Goal: Task Accomplishment & Management: Manage account settings

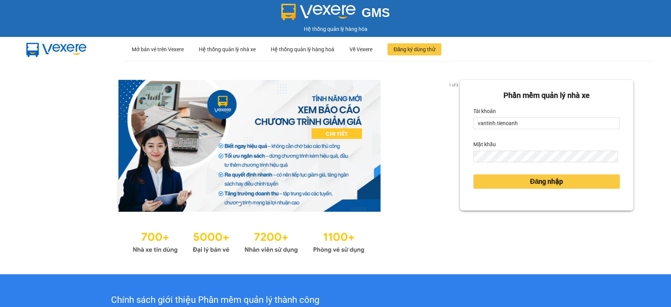
click at [540, 130] on form "Phần mềm quản lý nhà xe Tài khoản vantinh.tienoanh Mật khẩu Đăng nhập" at bounding box center [546, 145] width 146 height 111
click at [547, 119] on input "vantinh.tienoanh" at bounding box center [546, 123] width 146 height 12
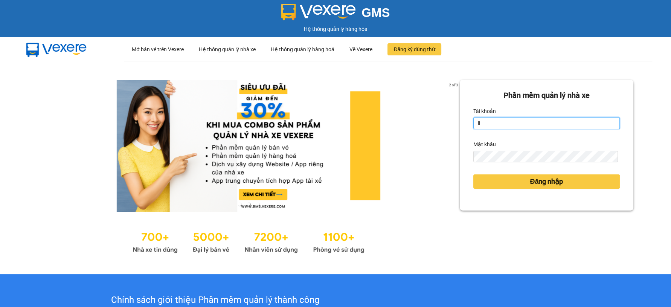
type input "linhthaotb.tienoanh"
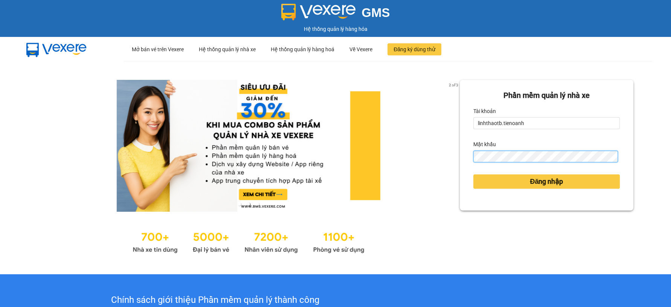
click at [473, 174] on button "Đăng nhập" at bounding box center [546, 181] width 146 height 14
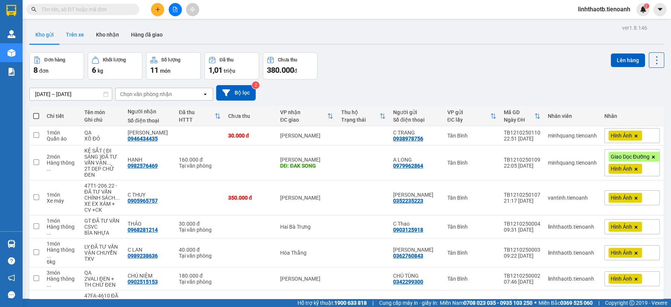
click at [77, 34] on button "Trên xe" at bounding box center [75, 35] width 30 height 18
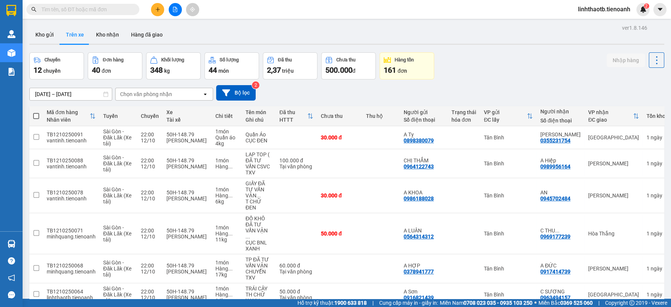
click at [92, 96] on input "[DATE] – [DATE]" at bounding box center [71, 94] width 82 height 12
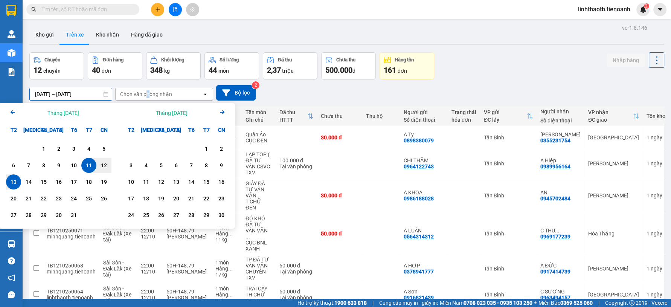
click at [148, 99] on div "Chọn văn phòng nhận" at bounding box center [159, 94] width 87 height 12
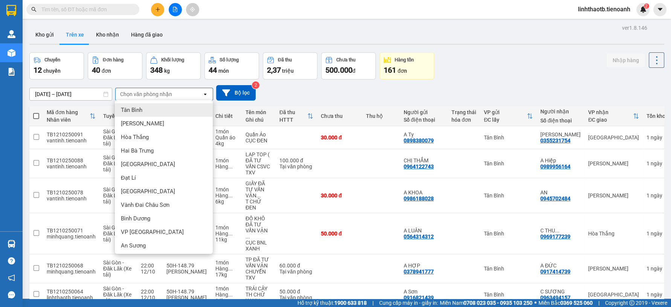
click at [154, 107] on div "Tân Bình" at bounding box center [164, 110] width 98 height 14
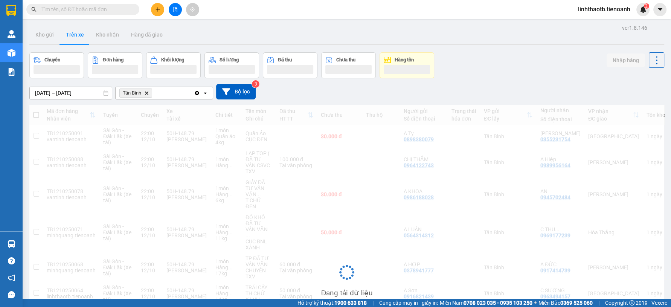
click at [99, 95] on input "[DATE] – [DATE]" at bounding box center [71, 93] width 82 height 12
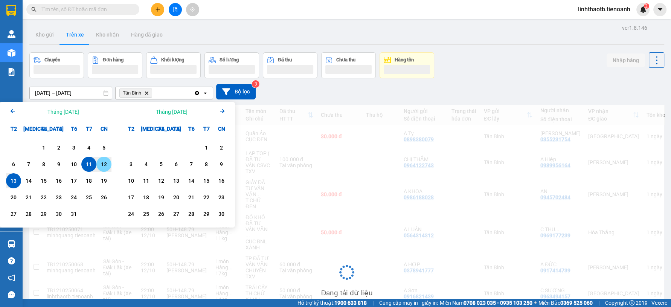
click at [108, 166] on div "12" at bounding box center [104, 164] width 11 height 9
click at [12, 182] on div "13" at bounding box center [13, 180] width 11 height 9
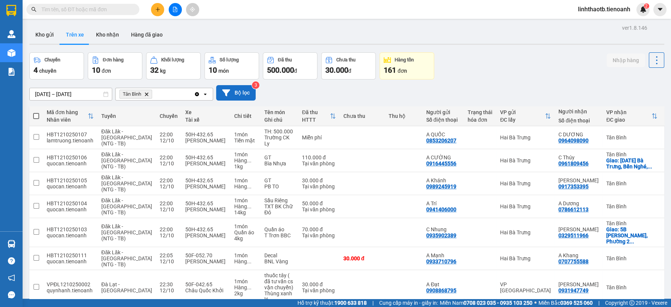
click at [236, 92] on button "Bộ lọc" at bounding box center [236, 92] width 40 height 15
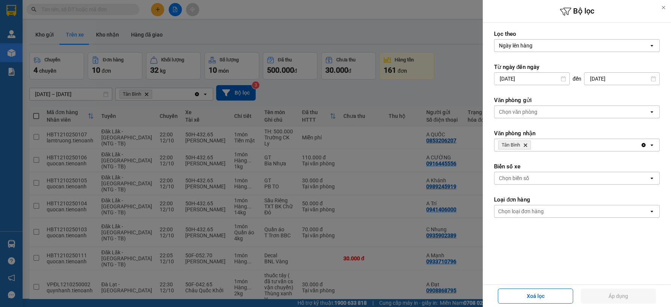
click at [527, 181] on div "Chọn biển số" at bounding box center [514, 178] width 30 height 8
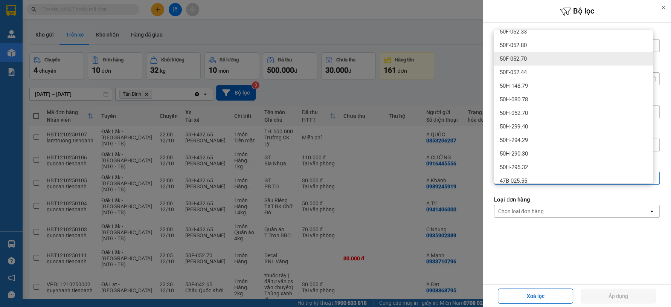
scroll to position [418, 0]
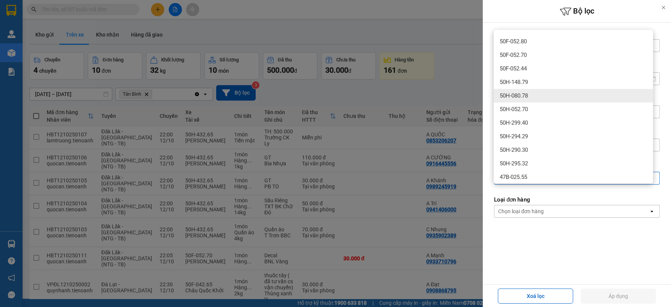
click at [531, 93] on div "50H-080.78" at bounding box center [573, 96] width 159 height 14
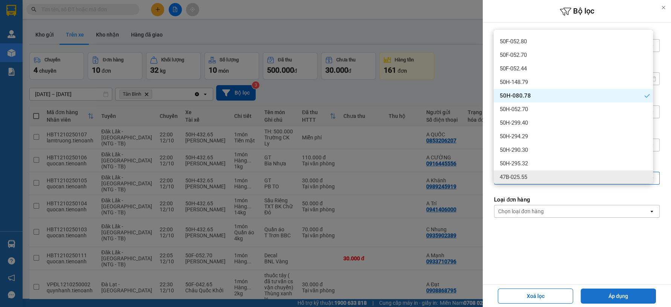
click at [630, 301] on button "Áp dụng" at bounding box center [618, 295] width 75 height 15
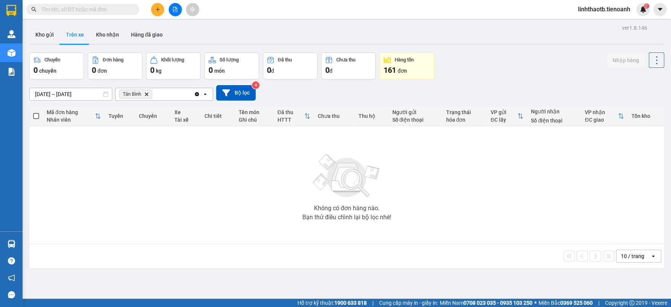
click at [642, 257] on div "10 / trang" at bounding box center [633, 256] width 34 height 12
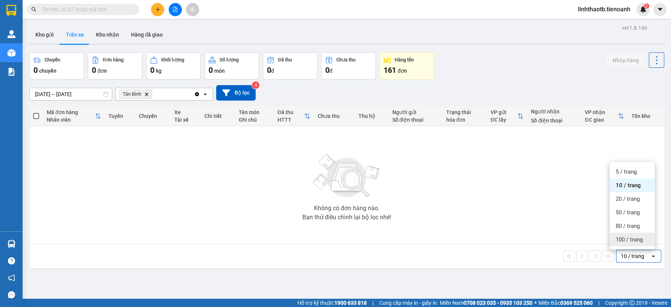
click at [629, 236] on span "100 / trang" at bounding box center [629, 240] width 27 height 8
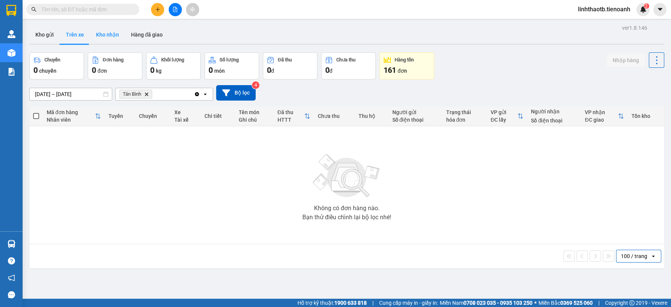
click at [96, 30] on button "Kho nhận" at bounding box center [107, 35] width 35 height 18
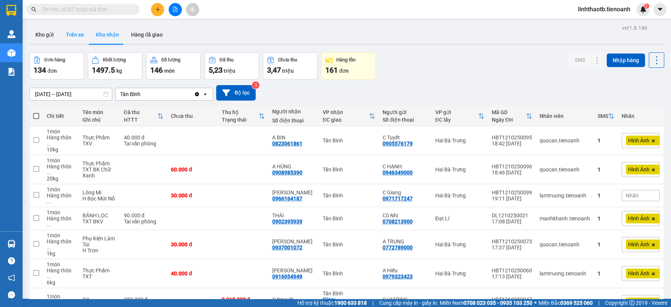
click at [84, 34] on button "Trên xe" at bounding box center [75, 35] width 30 height 18
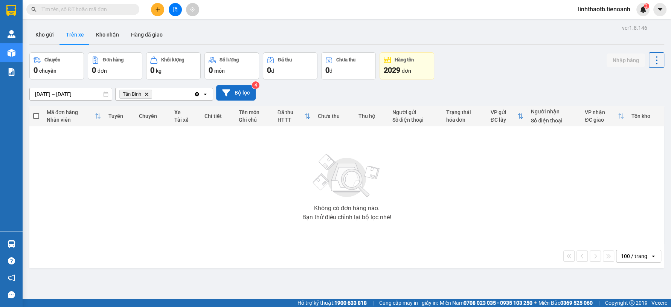
click at [245, 93] on button "Bộ lọc" at bounding box center [236, 92] width 40 height 15
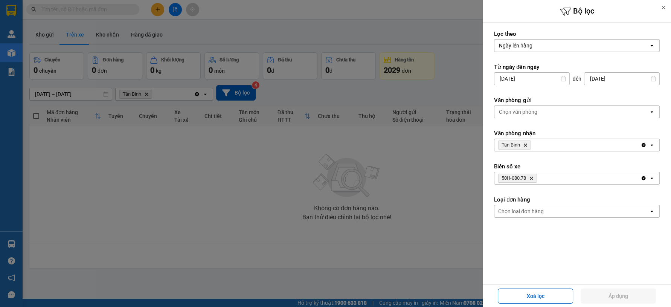
click at [534, 177] on icon "Delete" at bounding box center [531, 178] width 5 height 5
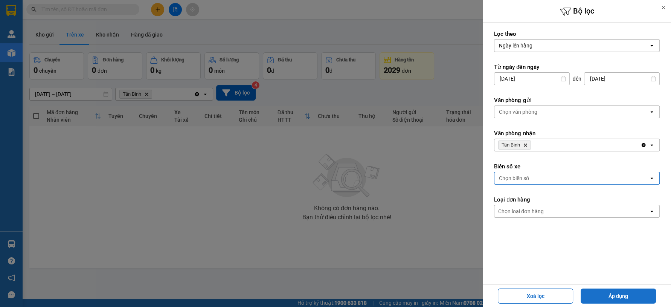
click at [629, 300] on button "Áp dụng" at bounding box center [618, 295] width 75 height 15
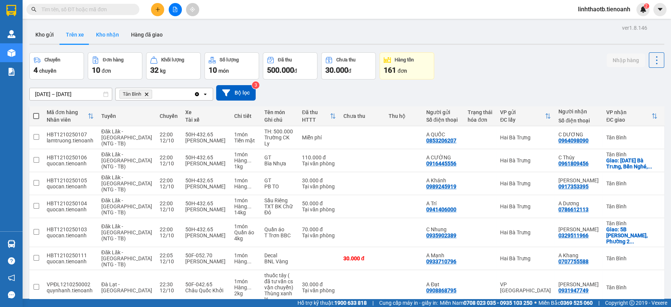
click at [109, 32] on button "Kho nhận" at bounding box center [107, 35] width 35 height 18
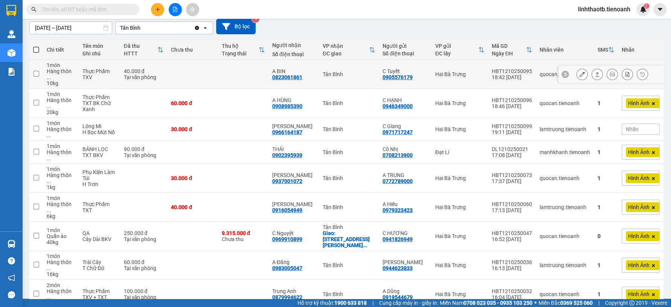
scroll to position [77, 0]
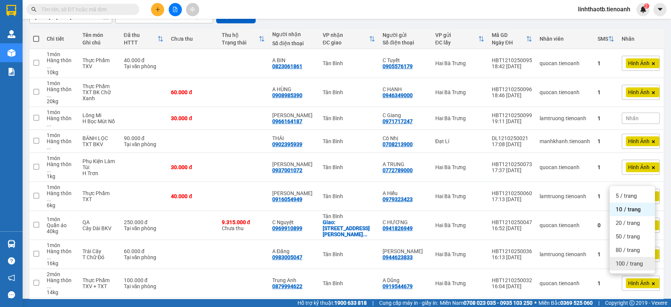
click at [640, 263] on span "100 / trang" at bounding box center [629, 264] width 27 height 8
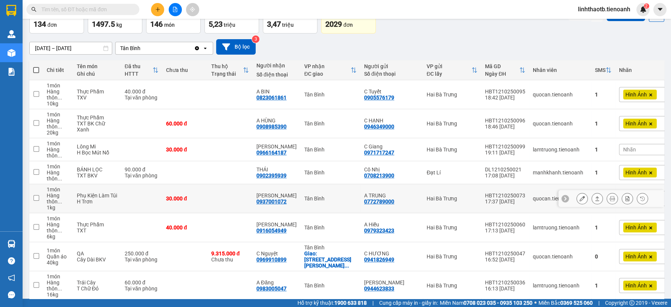
scroll to position [0, 0]
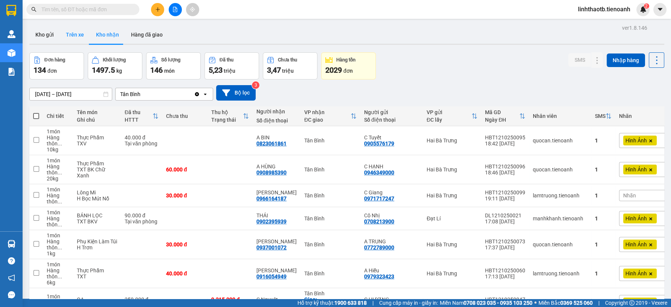
click at [82, 32] on button "Trên xe" at bounding box center [75, 35] width 30 height 18
type input "[DATE] – [DATE]"
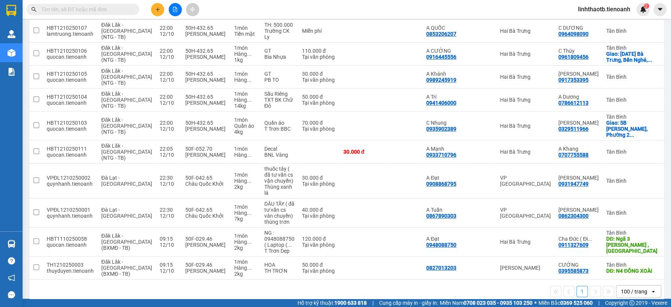
scroll to position [111, 0]
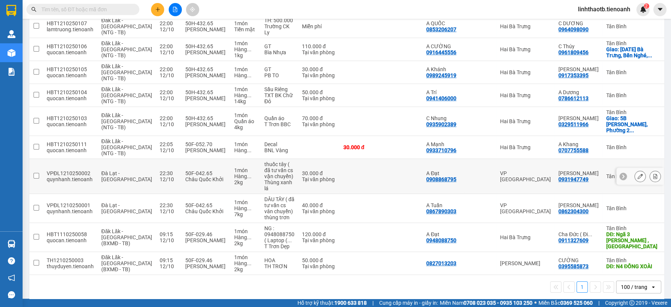
click at [606, 173] on div "Tân Bình" at bounding box center [631, 176] width 51 height 6
checkbox input "true"
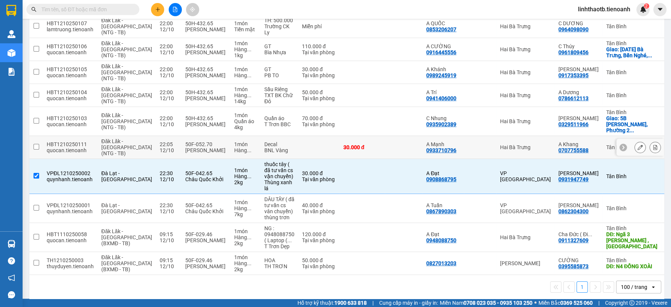
click at [606, 144] on div "Tân Bình" at bounding box center [631, 147] width 51 height 6
checkbox input "true"
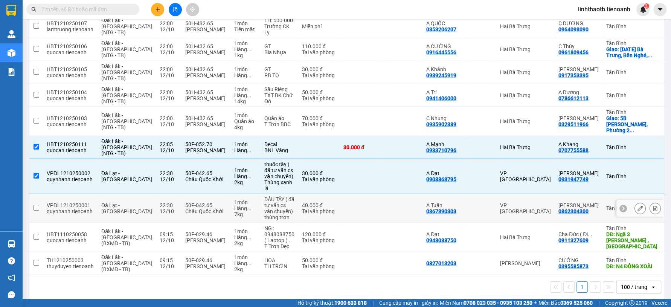
click at [602, 207] on td "Tân Bình" at bounding box center [631, 208] width 59 height 29
checkbox input "true"
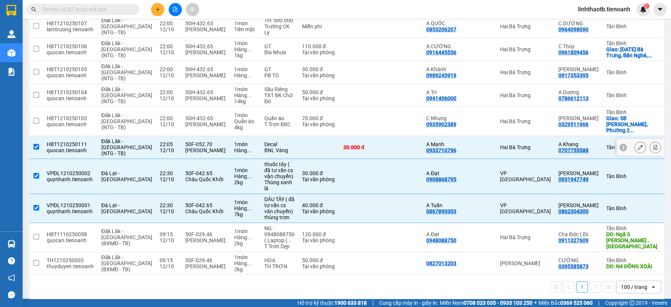
click at [606, 144] on div "Tân Bình" at bounding box center [631, 147] width 51 height 6
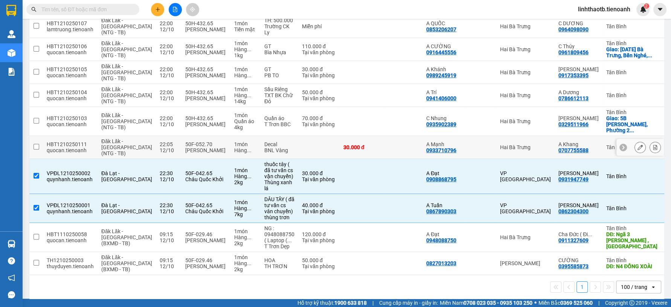
click at [606, 144] on div "Tân Bình" at bounding box center [631, 147] width 51 height 6
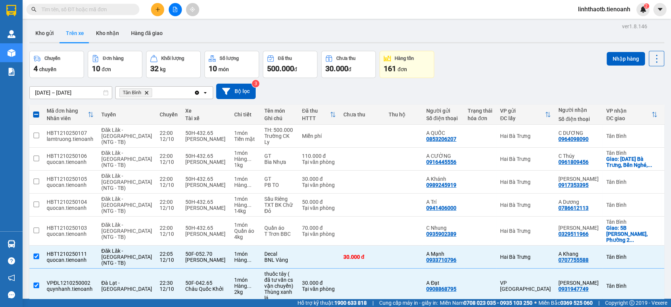
scroll to position [0, 0]
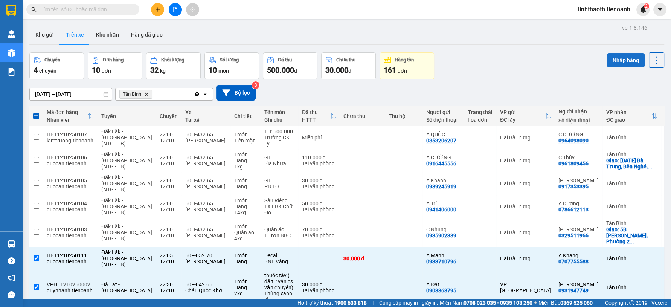
click at [620, 59] on button "Nhập hàng" at bounding box center [626, 60] width 38 height 14
checkbox input "false"
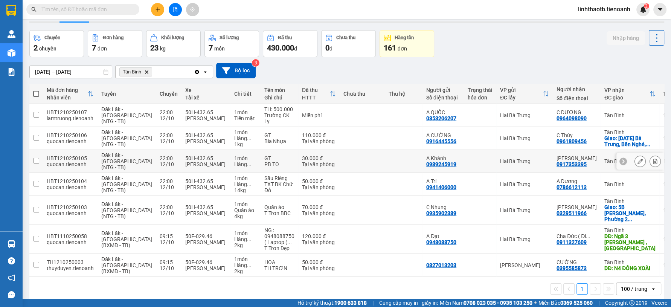
scroll to position [34, 0]
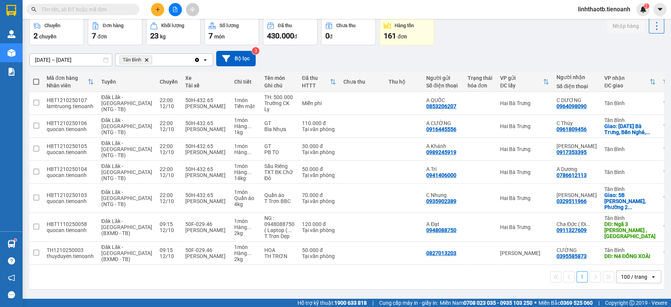
click at [75, 9] on input "text" at bounding box center [85, 9] width 89 height 8
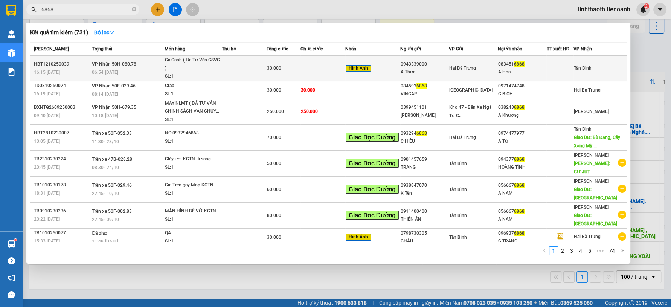
type input "6868"
click at [313, 68] on td at bounding box center [322, 69] width 45 height 26
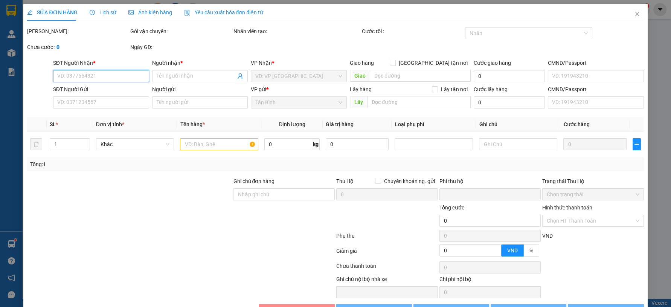
type input "0834516868"
type input "A Hoà"
type input "0943339000"
type input "A Thức"
type input "0"
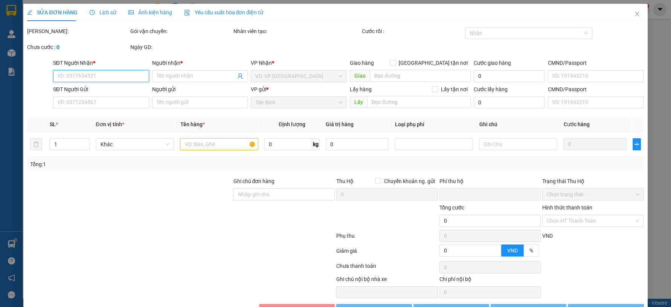
type input "30.000"
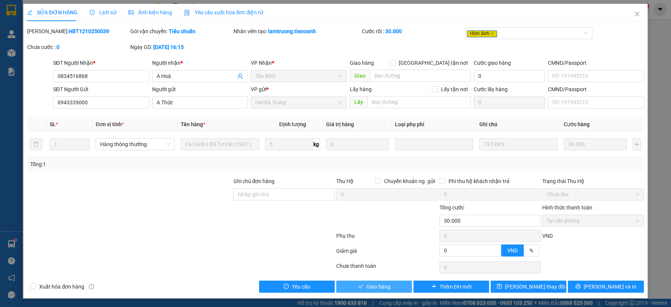
click at [373, 281] on button "Giao hàng" at bounding box center [374, 287] width 76 height 12
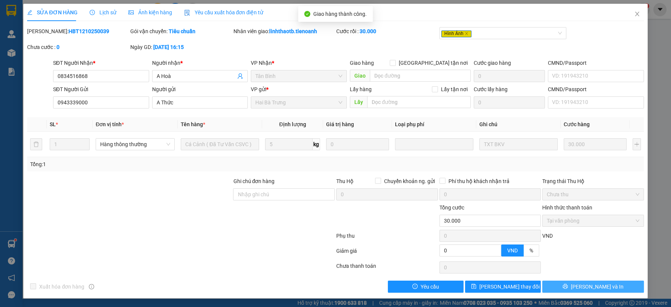
click at [587, 286] on span "[PERSON_NAME] và In" at bounding box center [597, 286] width 53 height 8
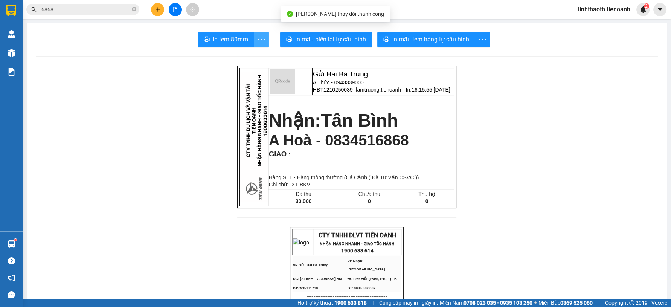
click at [254, 43] on button "button" at bounding box center [261, 39] width 15 height 15
click at [239, 43] on span "In tem 80mm" at bounding box center [230, 39] width 35 height 9
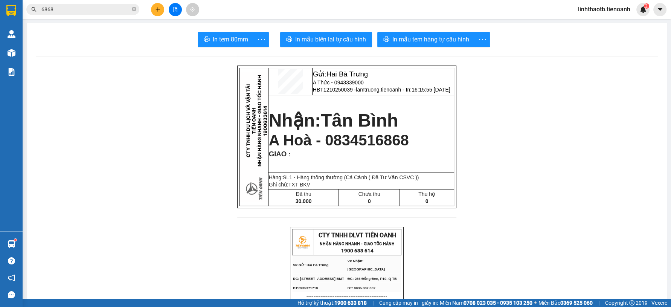
click at [108, 11] on input "6868" at bounding box center [85, 9] width 89 height 8
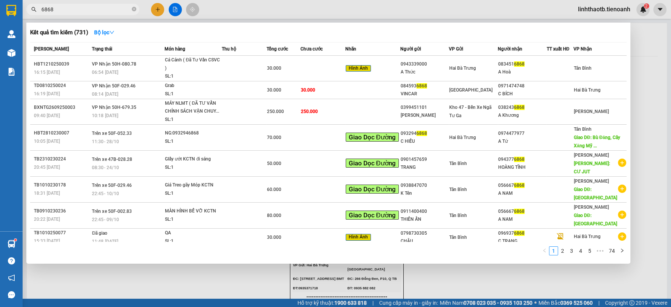
click at [106, 12] on input "6868" at bounding box center [85, 9] width 89 height 8
click at [130, 10] on input "6868" at bounding box center [85, 9] width 89 height 8
click at [134, 9] on icon "close-circle" at bounding box center [134, 9] width 5 height 5
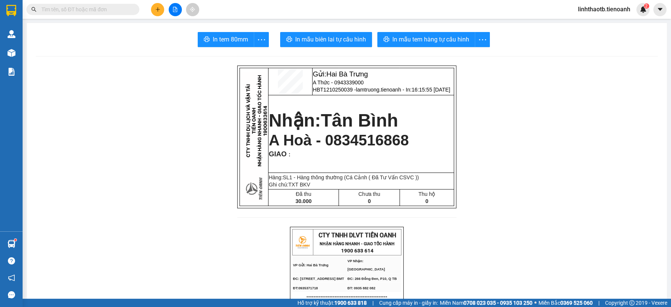
click at [84, 10] on input "text" at bounding box center [85, 9] width 89 height 8
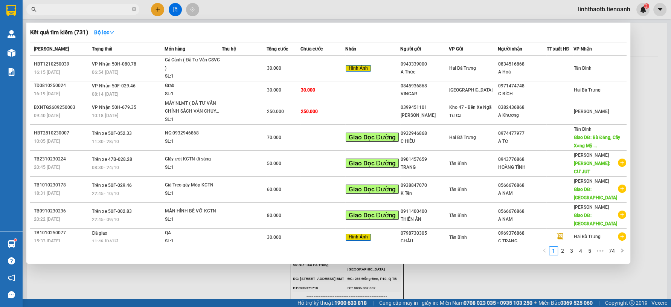
click at [149, 8] on div at bounding box center [335, 153] width 671 height 307
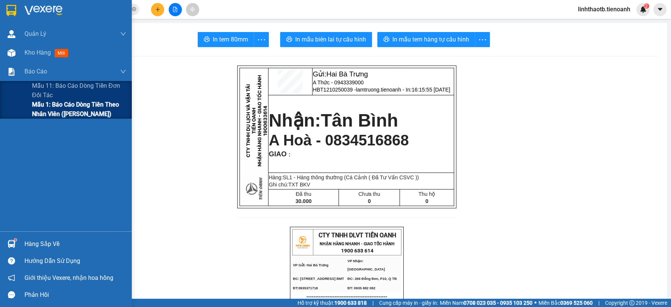
click at [57, 107] on span "Mẫu 1: Báo cáo dòng tiền theo nhân viên ([PERSON_NAME])" at bounding box center [79, 109] width 94 height 19
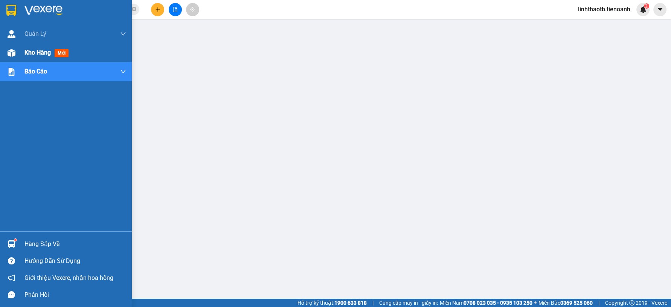
click at [29, 58] on div "Kho hàng mới" at bounding box center [75, 52] width 102 height 19
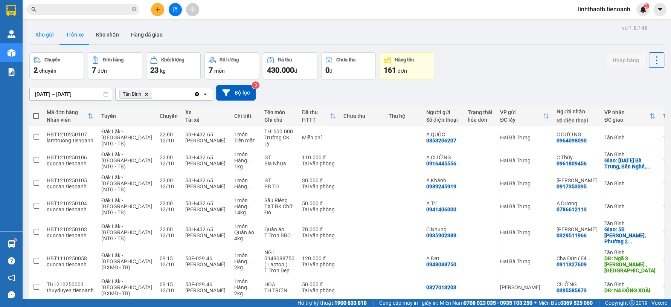
click at [49, 38] on button "Kho gửi" at bounding box center [44, 35] width 31 height 18
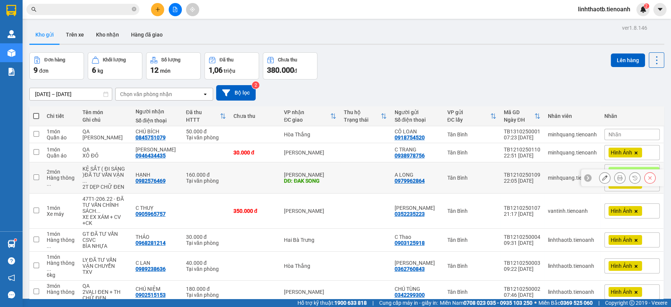
click at [569, 181] on div "minhquang.tienoanh" at bounding box center [572, 178] width 49 height 6
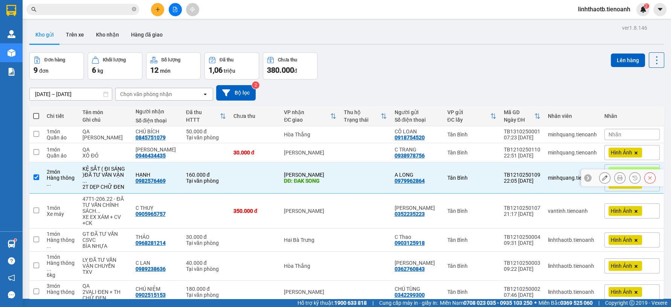
checkbox input "true"
click at [623, 60] on button "Lên hàng" at bounding box center [628, 60] width 34 height 14
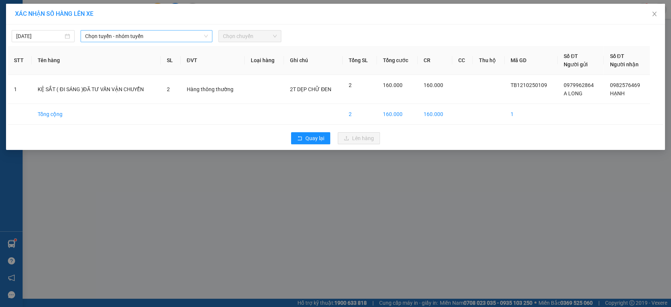
click at [107, 37] on span "Chọn tuyến - nhóm tuyến" at bounding box center [146, 36] width 123 height 11
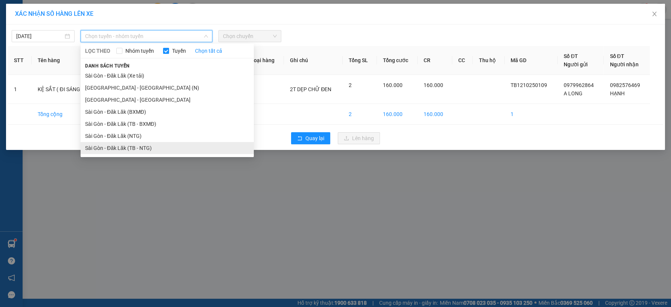
click at [167, 153] on li "Sài Gòn - Đăk Lăk (TB - NTG)" at bounding box center [167, 148] width 173 height 12
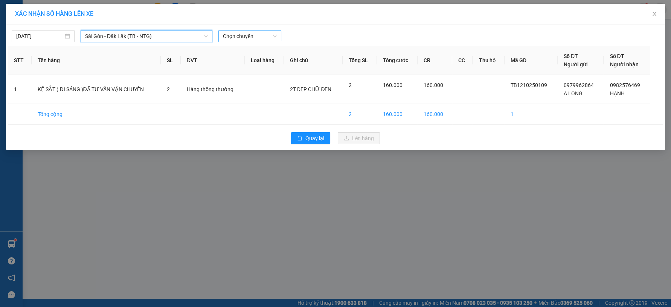
click at [264, 34] on span "Chọn chuyến" at bounding box center [250, 36] width 54 height 11
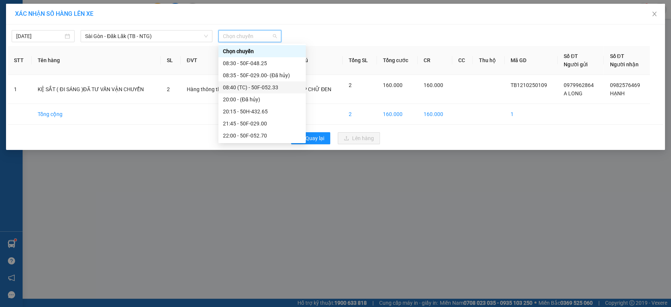
click at [275, 86] on div "08:40 (TC) - 50F-052.33" at bounding box center [262, 87] width 78 height 8
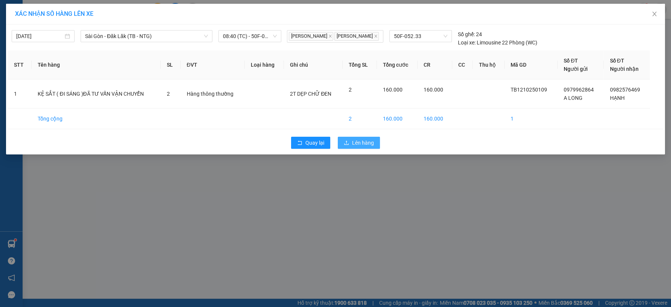
click at [361, 144] on span "Lên hàng" at bounding box center [363, 143] width 22 height 8
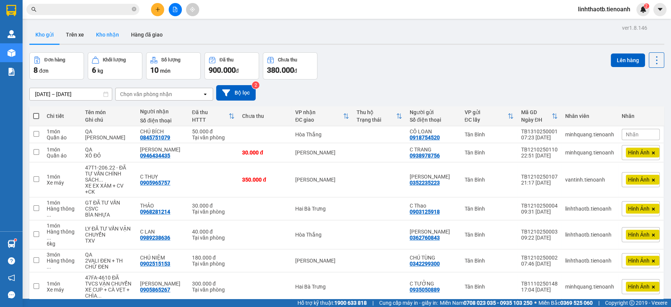
click at [117, 34] on button "Kho nhận" at bounding box center [107, 35] width 35 height 18
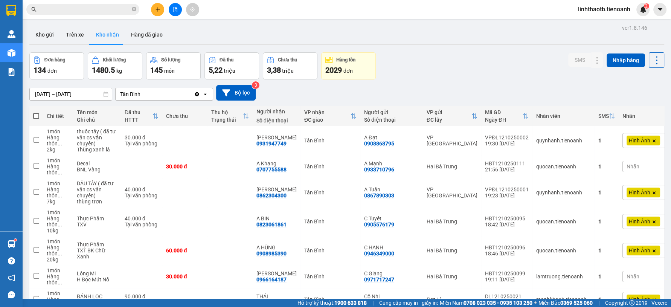
click at [87, 92] on input "[DATE] – [DATE]" at bounding box center [71, 94] width 82 height 12
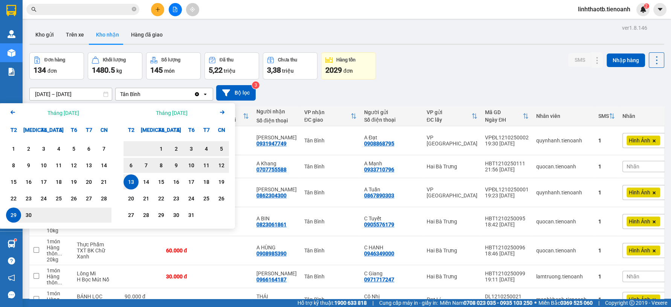
click at [134, 181] on div "13" at bounding box center [131, 181] width 11 height 9
type input "[DATE] – [DATE]"
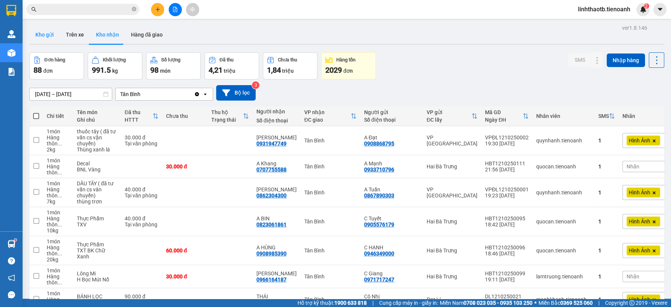
click at [47, 34] on button "Kho gửi" at bounding box center [44, 35] width 31 height 18
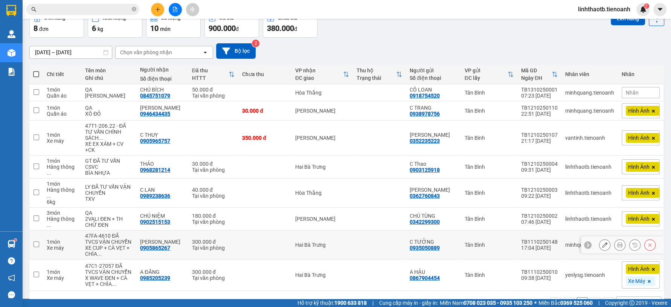
scroll to position [67, 0]
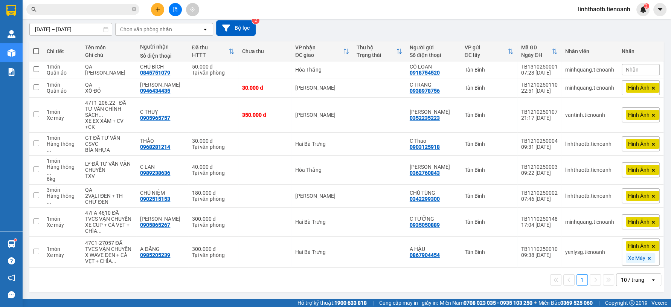
click at [637, 284] on div "10 / trang" at bounding box center [633, 280] width 34 height 12
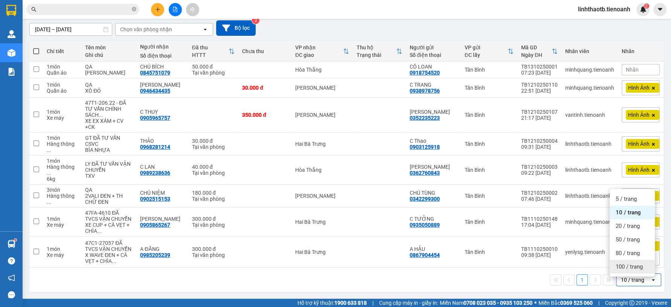
click at [635, 264] on span "100 / trang" at bounding box center [629, 267] width 27 height 8
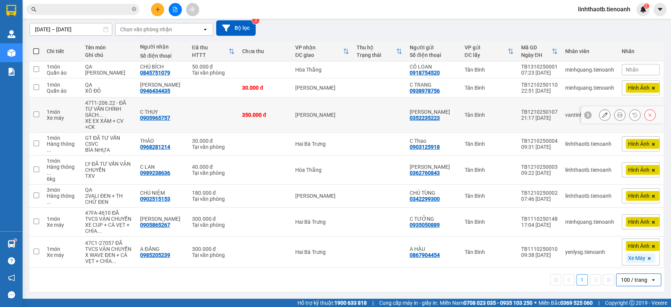
click at [337, 117] on td "[PERSON_NAME]" at bounding box center [321, 115] width 61 height 35
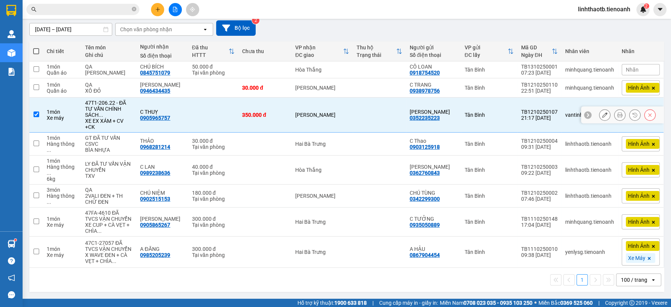
click at [337, 117] on td "[PERSON_NAME]" at bounding box center [321, 115] width 61 height 35
checkbox input "false"
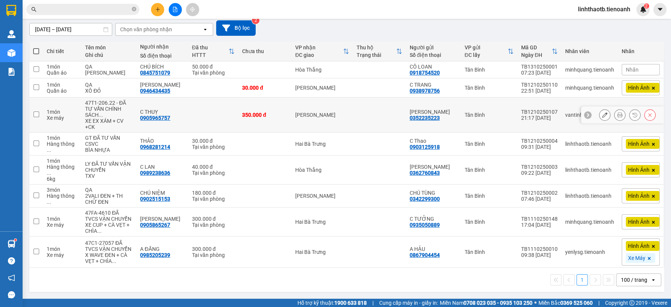
scroll to position [26, 0]
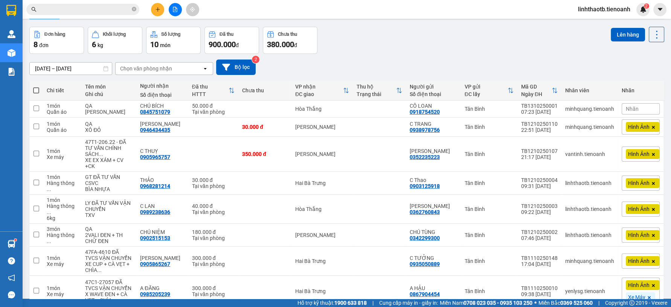
click at [70, 73] on div "ver 1.8.146 Kho gửi Trên xe Kho nhận Hàng đã giao Đơn hàng 8 đơn Khối lượng 6 k…" at bounding box center [346, 165] width 641 height 337
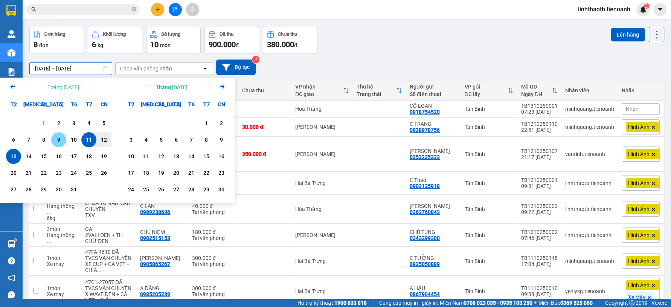
click at [56, 138] on div "9" at bounding box center [58, 139] width 11 height 9
click at [43, 144] on div "8" at bounding box center [43, 139] width 11 height 9
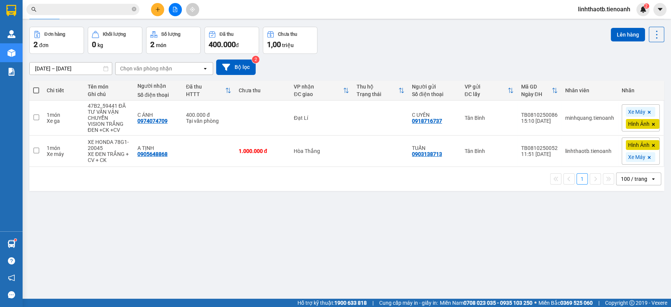
click at [76, 74] on div "[DATE] – [DATE]" at bounding box center [70, 68] width 83 height 13
click at [85, 72] on div "ver 1.8.146 Kho gửi Trên xe Kho nhận Hàng đã giao Đơn hàng 2 đơn Khối lượng 0 k…" at bounding box center [346, 150] width 641 height 307
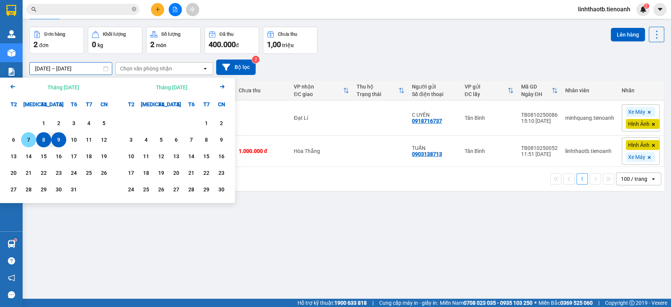
click at [27, 137] on div "7" at bounding box center [28, 139] width 11 height 9
click at [32, 153] on div "14" at bounding box center [28, 156] width 11 height 9
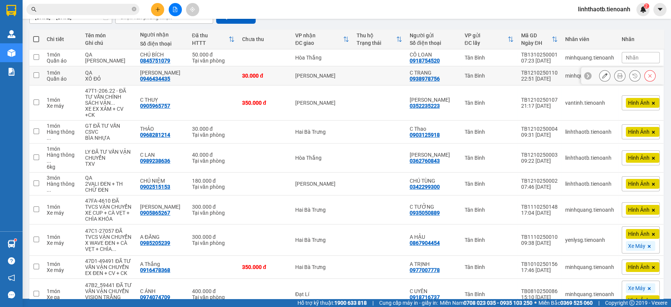
scroll to position [8, 0]
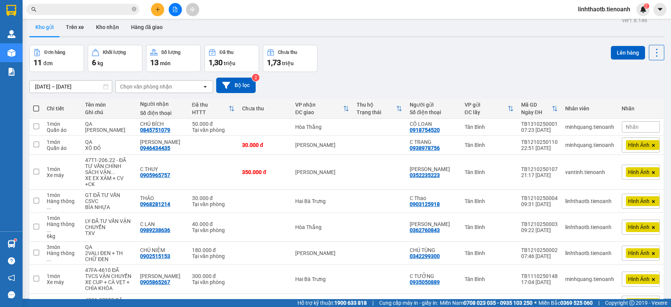
click at [63, 83] on input "[DATE] – [DATE]" at bounding box center [71, 87] width 82 height 12
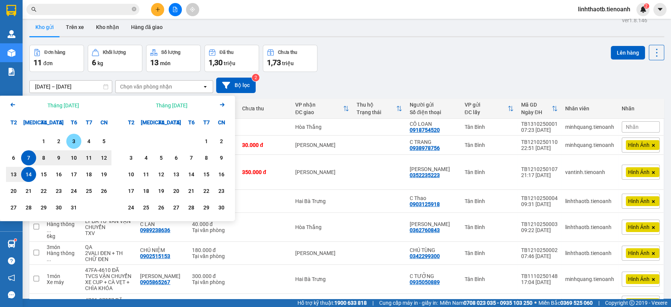
click at [66, 142] on div "3" at bounding box center [73, 141] width 15 height 15
click at [43, 140] on div "1" at bounding box center [43, 141] width 11 height 9
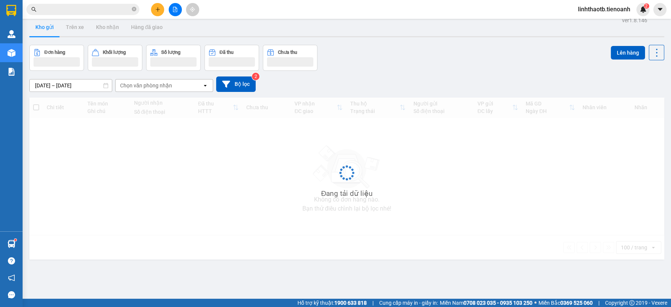
click at [47, 90] on div "ver 1.8.146 Kho gửi Trên xe Kho nhận Hàng đã giao Đơn hàng Khối lượng Số lượng …" at bounding box center [346, 168] width 641 height 307
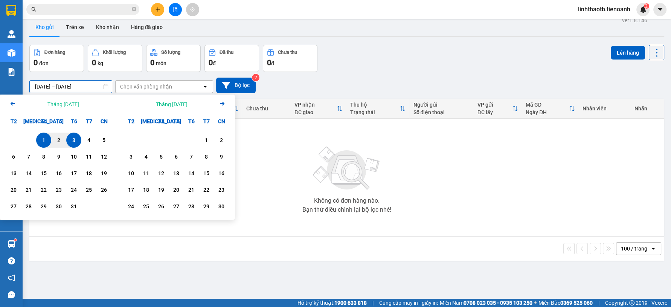
click at [41, 138] on div "1" at bounding box center [43, 140] width 11 height 9
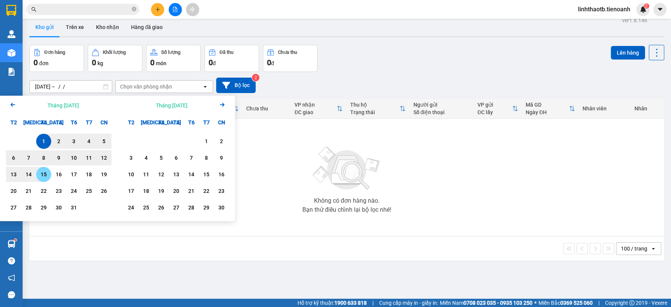
click at [43, 175] on div "15" at bounding box center [43, 174] width 11 height 9
type input "[DATE] – [DATE]"
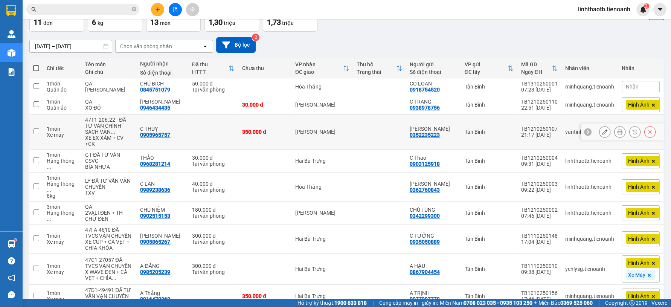
scroll to position [175, 0]
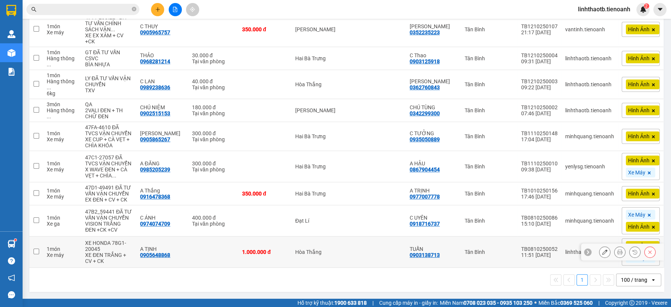
click at [464, 255] on td "Tân Bình" at bounding box center [489, 251] width 56 height 31
checkbox input "true"
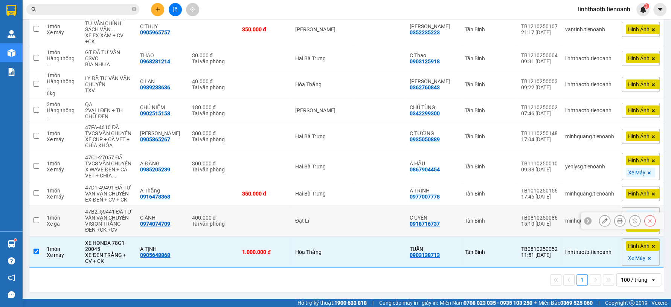
click at [462, 225] on td "Tân Bình" at bounding box center [489, 220] width 56 height 31
checkbox input "true"
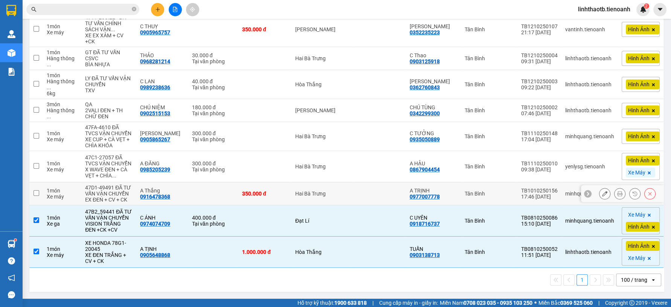
click at [453, 188] on div "A TRỊNH 0977007778" at bounding box center [433, 194] width 47 height 12
checkbox input "true"
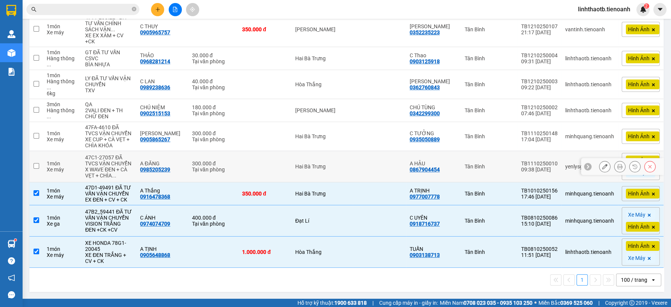
click at [348, 158] on td "Hai Bà Trưng" at bounding box center [321, 166] width 61 height 31
checkbox input "true"
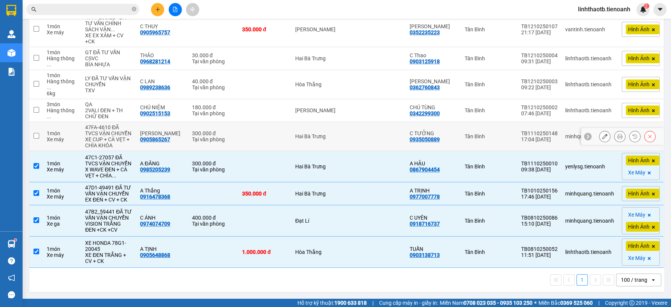
click at [353, 122] on td at bounding box center [379, 136] width 53 height 29
checkbox input "true"
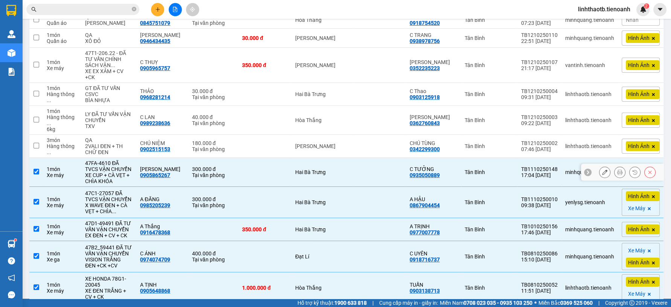
scroll to position [91, 0]
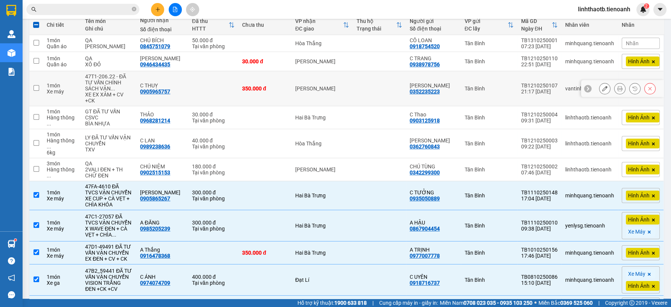
click at [361, 93] on td at bounding box center [379, 88] width 53 height 35
checkbox input "true"
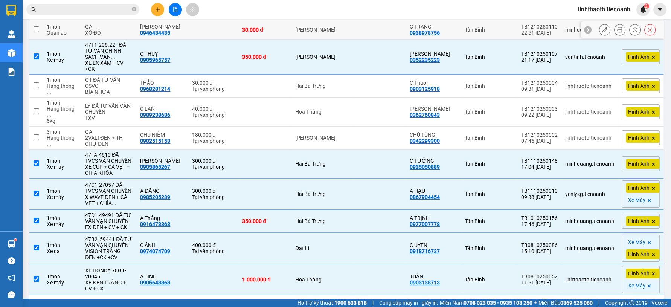
scroll to position [175, 0]
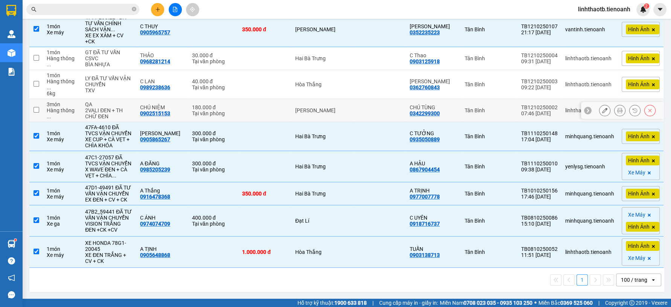
click at [361, 99] on td at bounding box center [379, 110] width 53 height 23
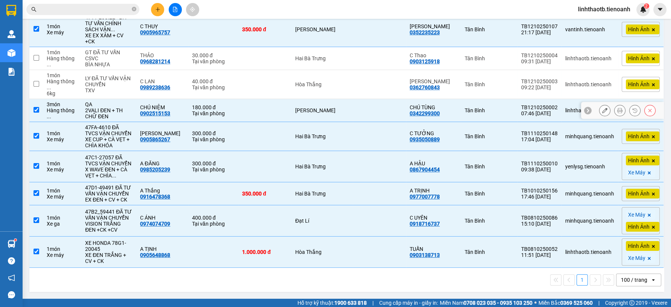
click at [361, 99] on td at bounding box center [379, 110] width 53 height 23
checkbox input "false"
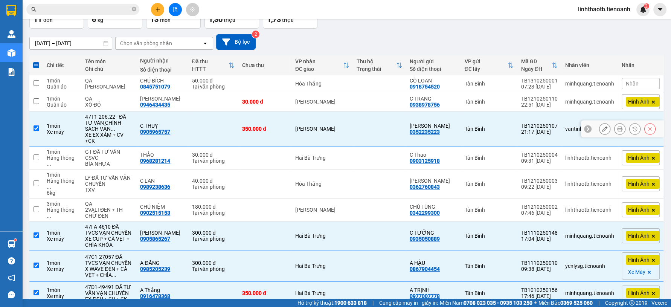
scroll to position [49, 0]
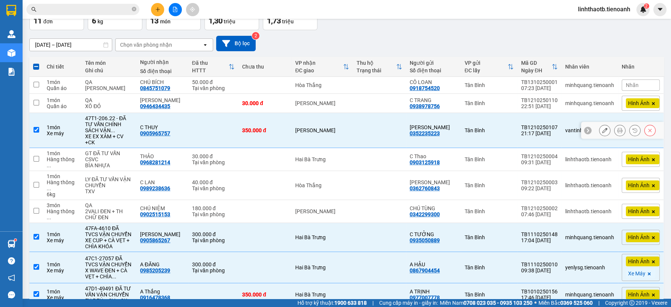
click at [360, 119] on td at bounding box center [379, 130] width 53 height 35
checkbox input "false"
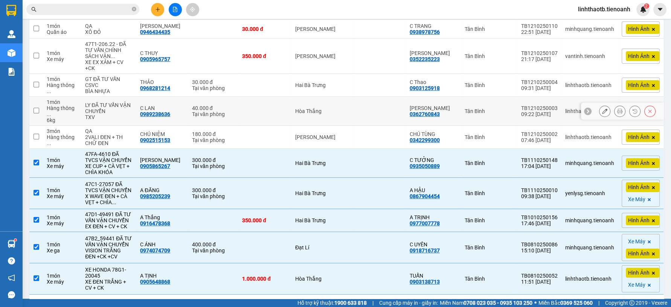
scroll to position [175, 0]
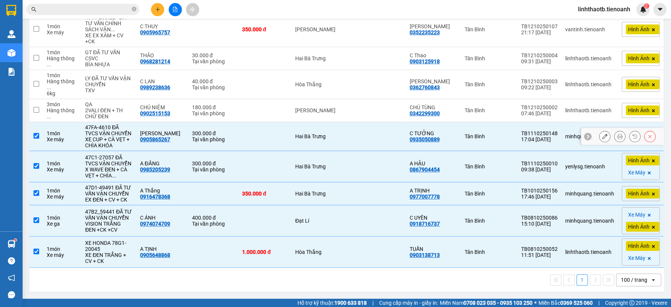
click at [302, 127] on td "Hai Bà Trưng" at bounding box center [321, 136] width 61 height 29
checkbox input "false"
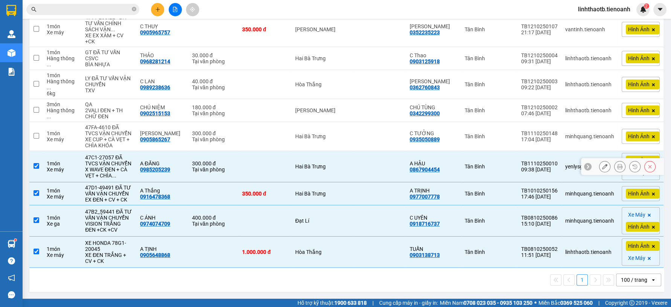
click at [305, 163] on div "Hai Bà Trưng" at bounding box center [322, 166] width 54 height 6
checkbox input "false"
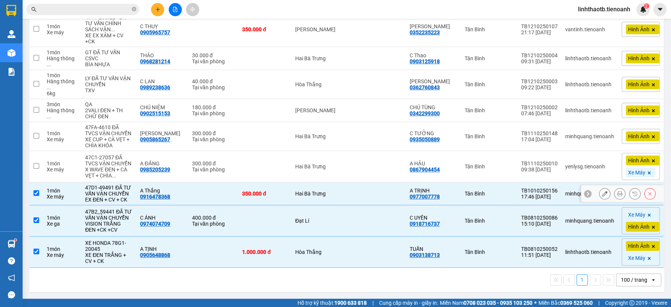
click at [306, 182] on td "Hai Bà Trưng" at bounding box center [321, 193] width 61 height 23
checkbox input "false"
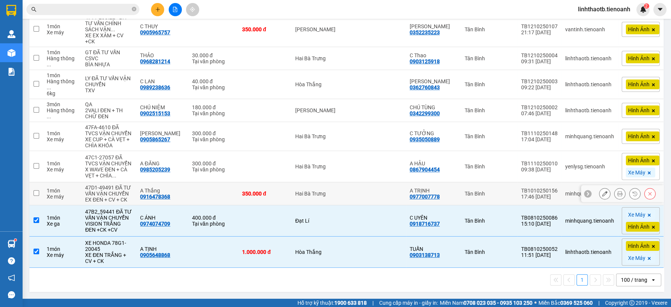
click at [316, 224] on td "Đạt Lí" at bounding box center [321, 220] width 61 height 31
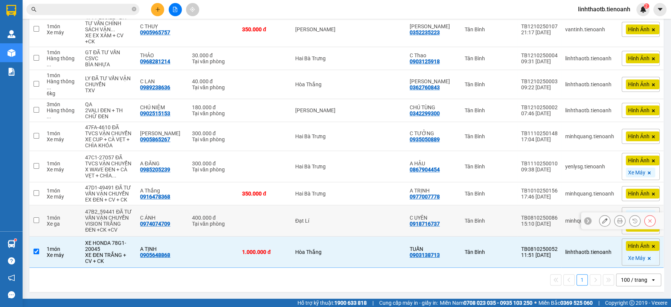
checkbox input "false"
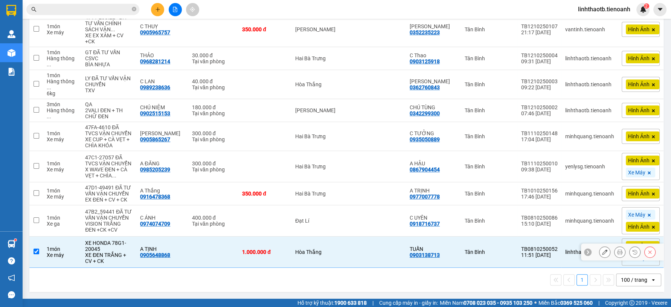
click at [321, 255] on td "Hòa Thắng" at bounding box center [321, 251] width 61 height 31
checkbox input "false"
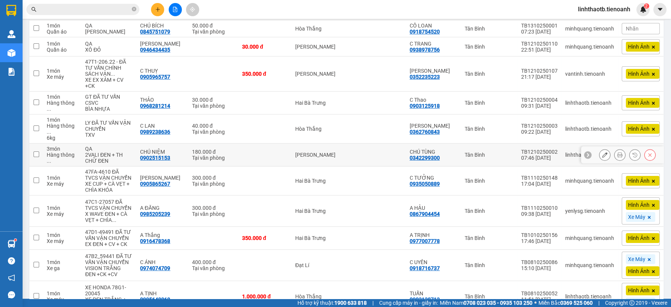
scroll to position [91, 0]
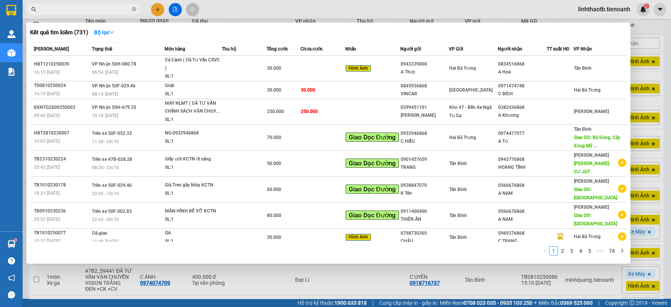
click at [107, 10] on input "text" at bounding box center [85, 9] width 89 height 8
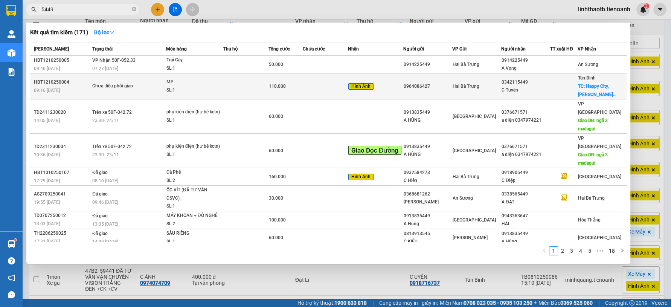
type input "5449"
click at [429, 91] on td "0964086427" at bounding box center [427, 86] width 49 height 26
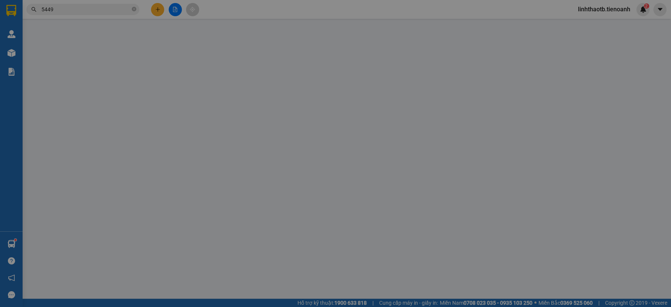
type input "0342115449"
type input "C Tuyên"
checkbox input "true"
type input "Happy City, [PERSON_NAME], [GEOGRAPHIC_DATA], [GEOGRAPHIC_DATA], [GEOGRAPHIC_DA…"
type input "0964086427"
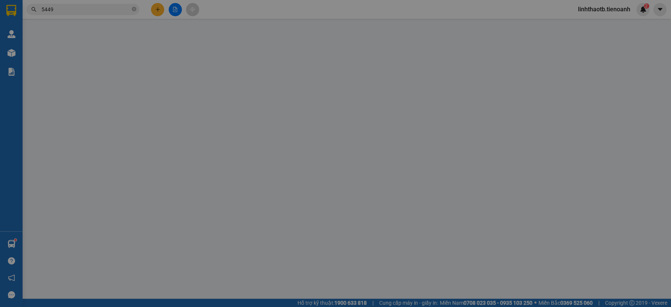
type input "0"
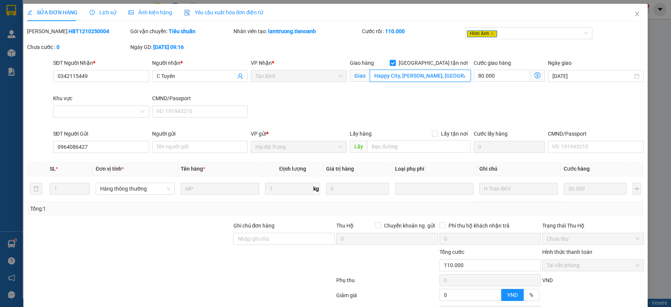
click at [446, 80] on input "Happy City, [PERSON_NAME], [GEOGRAPHIC_DATA], [GEOGRAPHIC_DATA], [GEOGRAPHIC_DA…" at bounding box center [420, 76] width 101 height 12
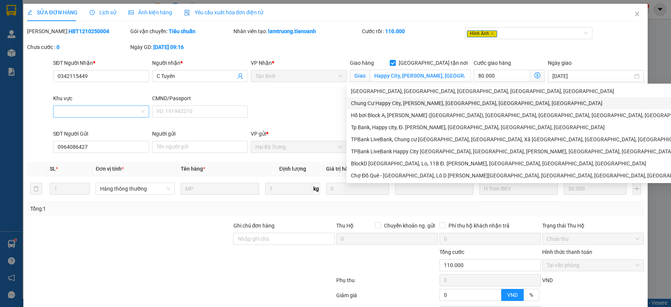
click at [62, 110] on input "Khu vực" at bounding box center [99, 111] width 82 height 11
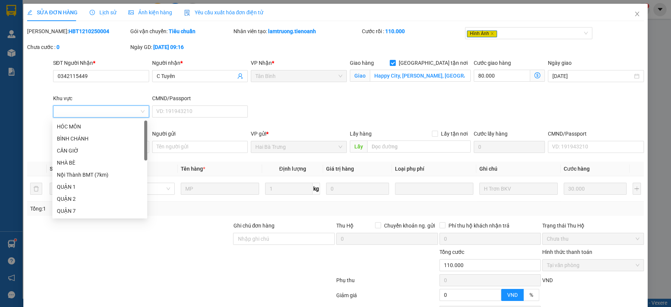
drag, startPoint x: 146, startPoint y: 192, endPoint x: 143, endPoint y: 127, distance: 66.0
click at [151, 130] on body "Kết quả tìm kiếm ( 171 ) Bộ lọc Mã ĐH Trạng thái Món hàng Thu hộ Tổng cước Chưa…" at bounding box center [335, 153] width 671 height 307
click at [88, 136] on div "BÌNH CHÁNH" at bounding box center [100, 138] width 86 height 8
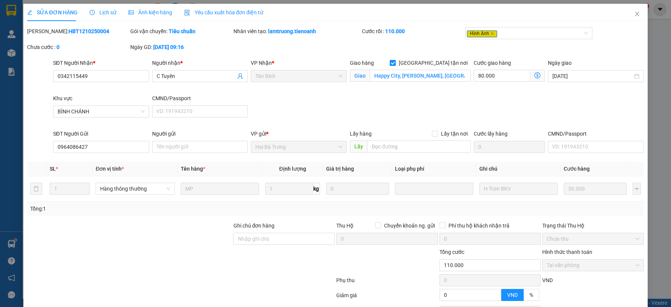
click at [314, 116] on div "SĐT Người Nhận * 0342115449 Người nhận * C Tuyên VP Nhận * [GEOGRAPHIC_DATA] hà…" at bounding box center [349, 94] width 594 height 71
type input "140.000"
type input "30.000"
type input "110.000"
click at [516, 70] on input "110.000" at bounding box center [502, 76] width 56 height 12
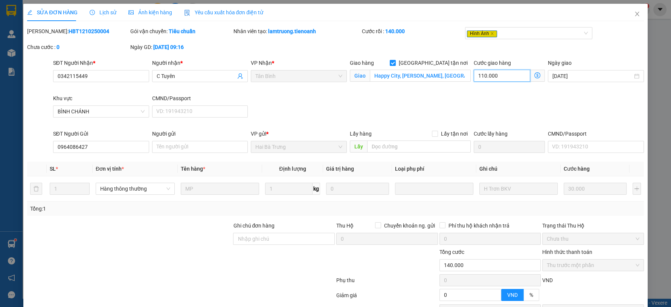
type input "30.008"
type input "-79.992"
type input "8"
type input "30.080"
type input "-79.920"
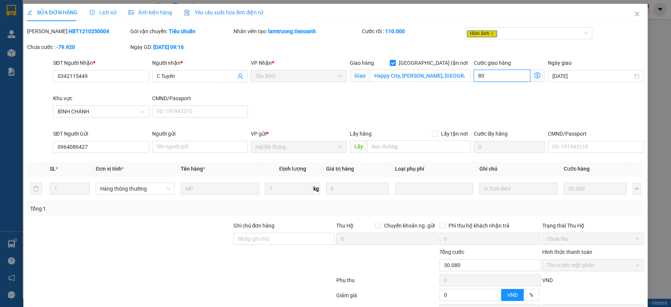
type input "80"
type input "110.000"
type input "0"
type input "80.000"
click at [427, 114] on div "SĐT Người Nhận * 0342115449 Người nhận * C Tuyên VP Nhận * [GEOGRAPHIC_DATA] hà…" at bounding box center [349, 94] width 594 height 71
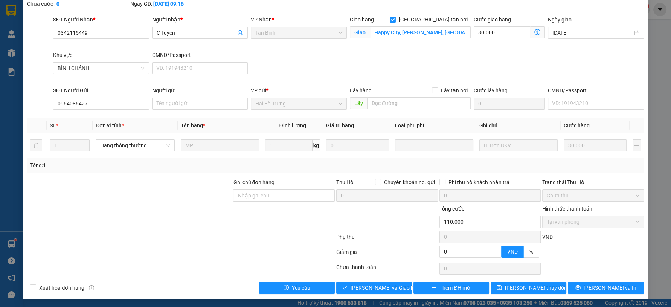
scroll to position [44, 0]
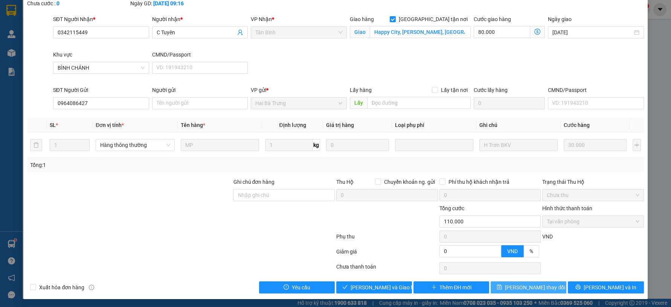
click at [549, 288] on button "[PERSON_NAME] thay đổi" at bounding box center [529, 287] width 76 height 12
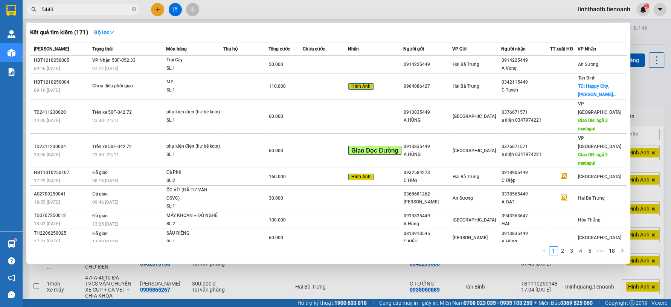
click at [115, 13] on input "5449" at bounding box center [85, 9] width 89 height 8
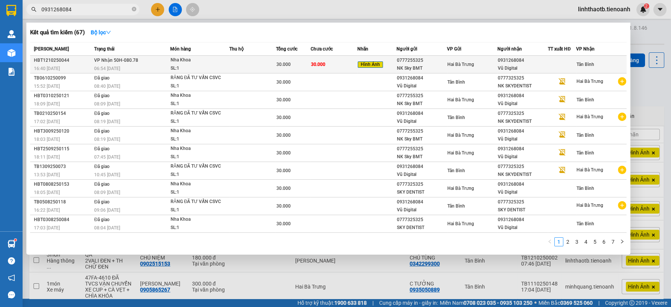
type input "0931268084"
click at [476, 57] on td "Hai Bà Trưng" at bounding box center [472, 65] width 50 height 18
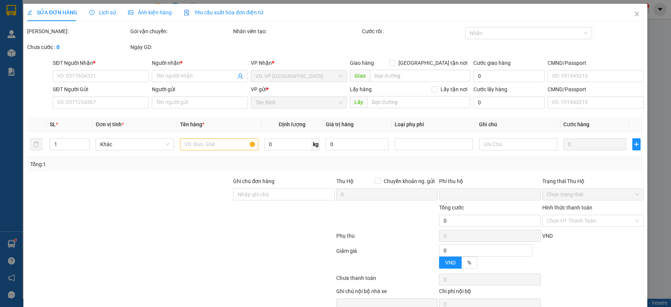
type input "0931268084"
type input "Vũ Digital"
type input "0777255325"
type input "NK Sky BMT"
type input "0"
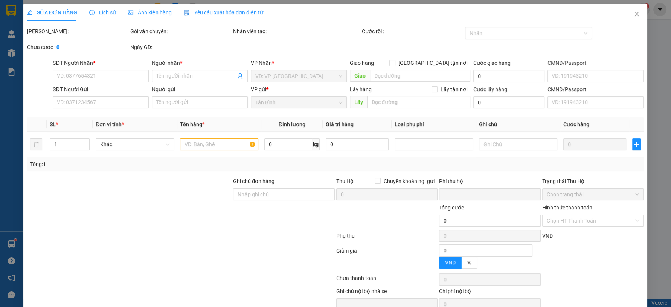
type input "30.000"
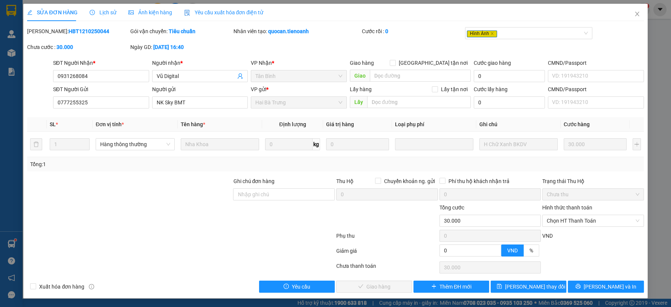
click at [494, 67] on div "Cước giao hàng" at bounding box center [509, 64] width 71 height 11
click at [575, 219] on span "Chọn HT Thanh Toán" at bounding box center [593, 220] width 93 height 11
click at [576, 227] on div "Total Paid Fee 0 Total UnPaid Fee 30.000 Cash Collection Total Fee Mã ĐH: HBT12…" at bounding box center [335, 159] width 616 height 265
click at [573, 224] on span "Chọn HT Thanh Toán" at bounding box center [593, 220] width 93 height 11
click at [571, 232] on div "Tại văn phòng" at bounding box center [593, 235] width 93 height 8
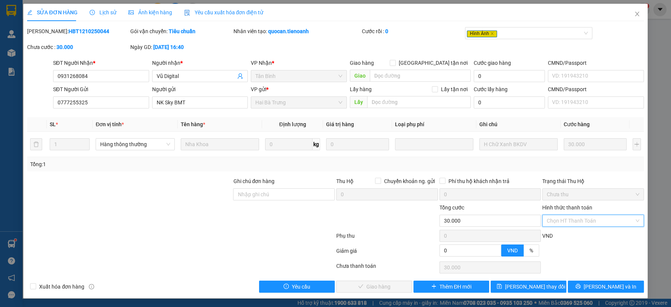
type input "0"
click at [392, 283] on span "[PERSON_NAME] và Giao hàng" at bounding box center [387, 286] width 72 height 8
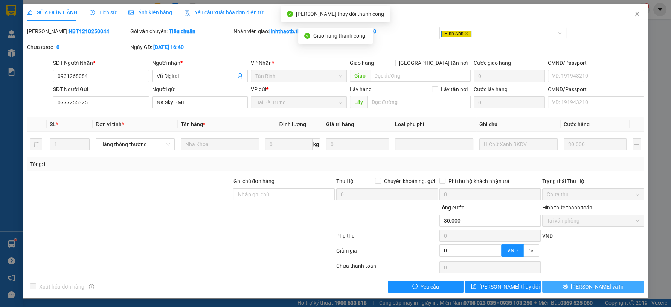
click at [616, 285] on button "[PERSON_NAME] và In" at bounding box center [593, 287] width 102 height 12
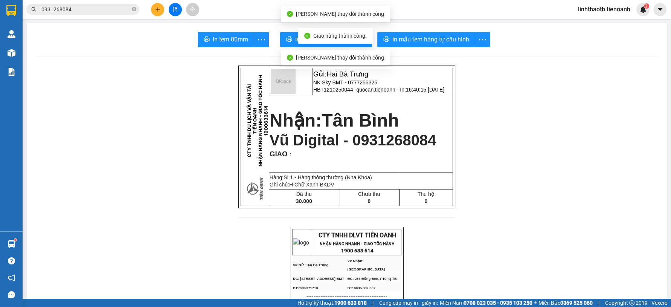
click at [216, 40] on span "In tem 80mm" at bounding box center [230, 39] width 35 height 9
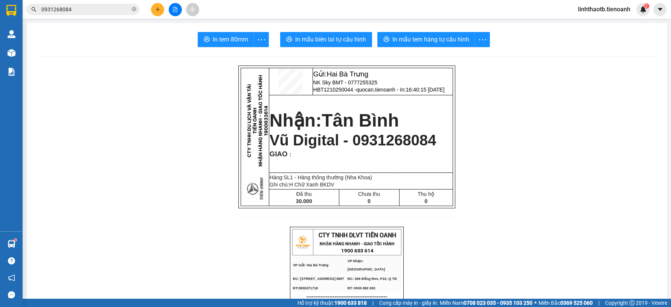
click at [116, 10] on input "0931268084" at bounding box center [85, 9] width 89 height 8
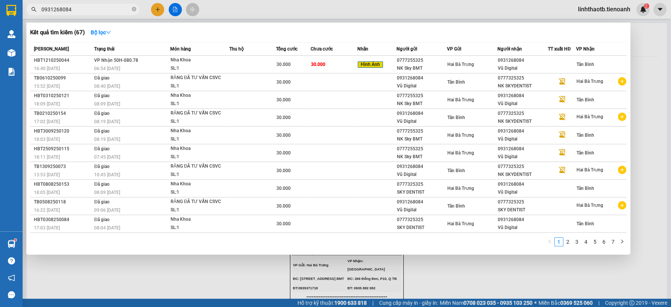
click at [116, 10] on input "0931268084" at bounding box center [85, 9] width 89 height 8
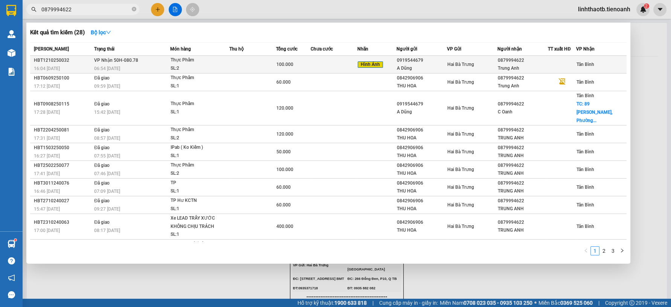
type input "0879994622"
click at [223, 64] on div "SL: 2" at bounding box center [199, 68] width 56 height 8
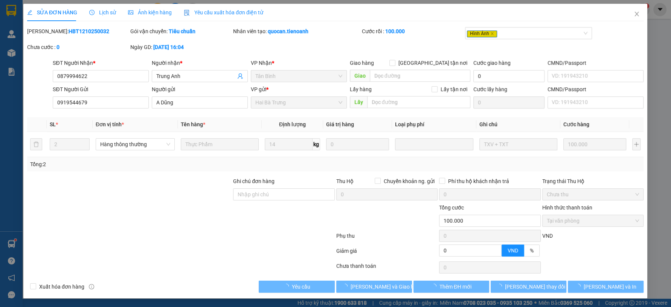
type input "0879994622"
type input "Trung Anh"
type input "0919544679"
type input "A Dũng"
type input "0"
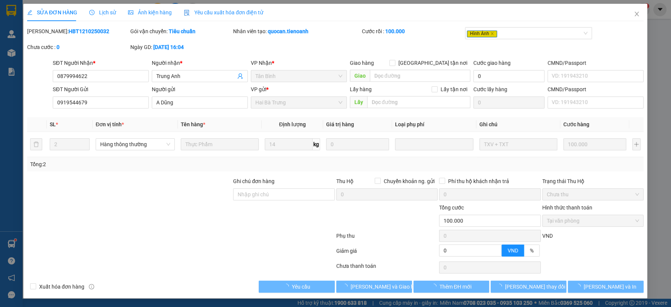
type input "100.000"
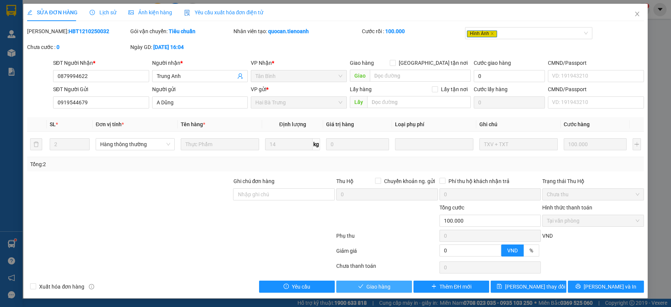
click at [390, 285] on span "Giao hàng" at bounding box center [378, 286] width 24 height 8
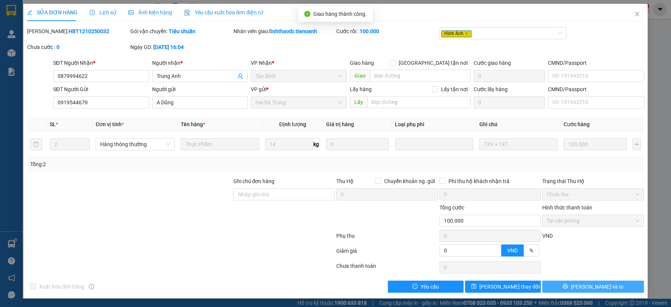
click at [614, 281] on button "[PERSON_NAME] và In" at bounding box center [593, 287] width 102 height 12
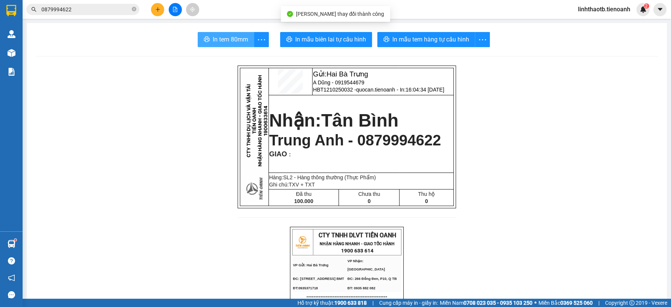
click at [235, 40] on span "In tem 80mm" at bounding box center [230, 39] width 35 height 9
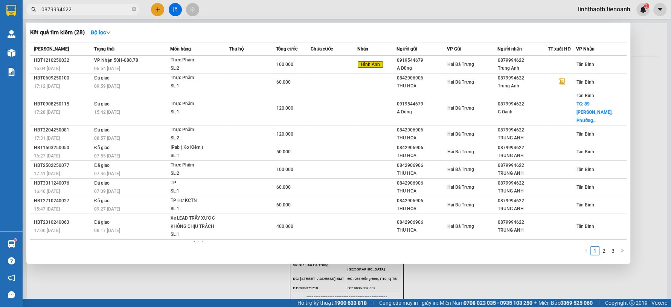
click at [122, 9] on input "0879994622" at bounding box center [85, 9] width 89 height 8
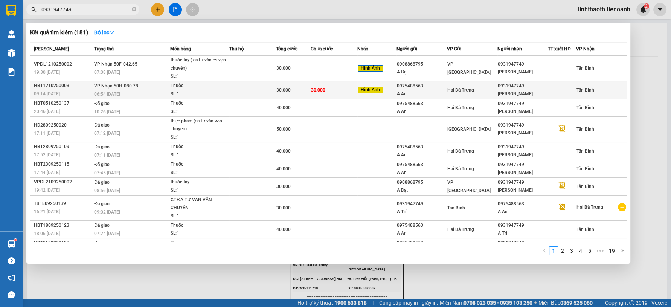
type input "0931947749"
click at [490, 92] on div "Hai Bà Trưng" at bounding box center [472, 90] width 50 height 8
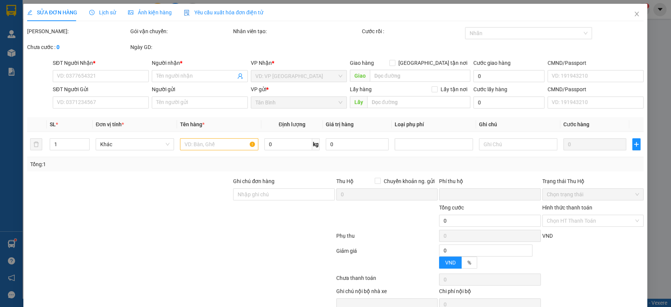
type input "0931947749"
type input "[PERSON_NAME]"
type input "0975488563"
type input "A An"
type input "241415295"
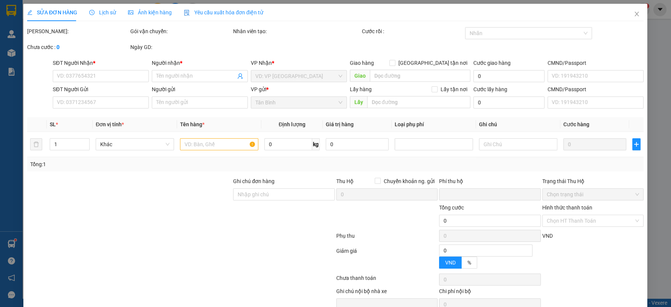
type input "0"
type input "30.000"
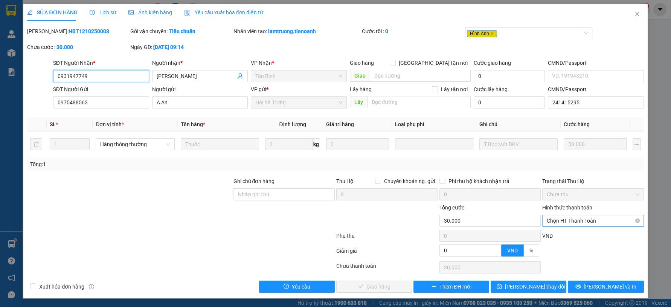
click at [578, 224] on span "Chọn HT Thanh Toán" at bounding box center [593, 220] width 93 height 11
click at [571, 239] on div "Tại văn phòng" at bounding box center [593, 235] width 93 height 8
type input "0"
click at [387, 289] on span "[PERSON_NAME] và Giao hàng" at bounding box center [387, 286] width 72 height 8
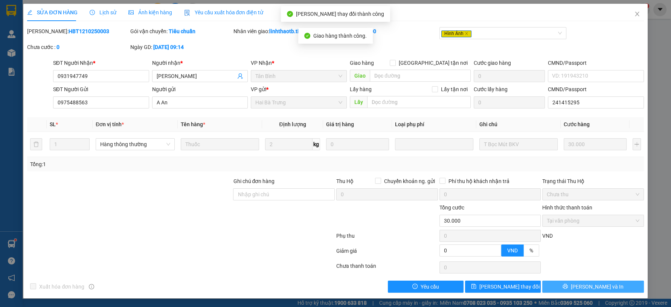
click at [587, 288] on span "[PERSON_NAME] và In" at bounding box center [597, 286] width 53 height 8
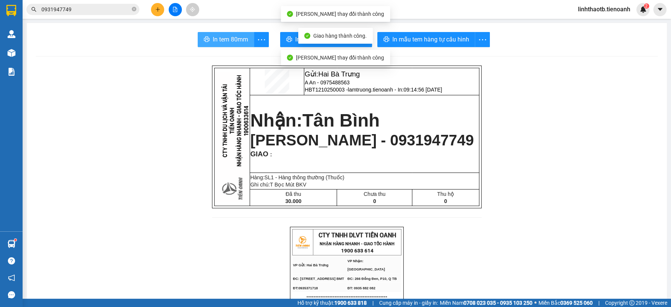
click at [213, 35] on span "In tem 80mm" at bounding box center [230, 39] width 35 height 9
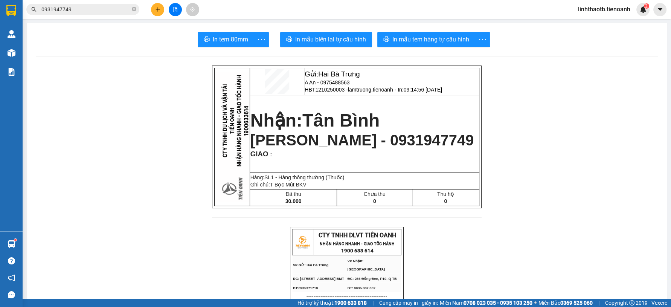
click at [101, 9] on input "0931947749" at bounding box center [85, 9] width 89 height 8
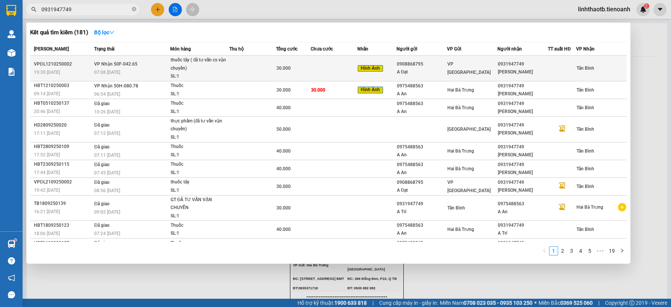
click at [258, 60] on td at bounding box center [252, 69] width 47 height 26
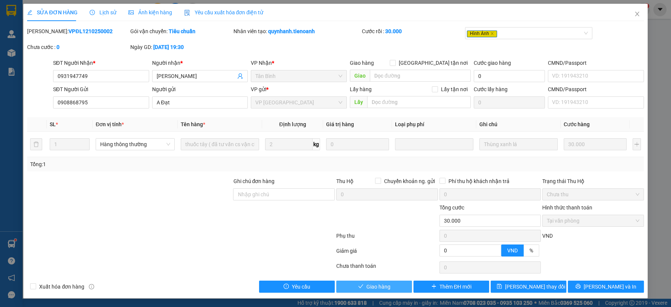
click at [370, 284] on span "Giao hàng" at bounding box center [378, 286] width 24 height 8
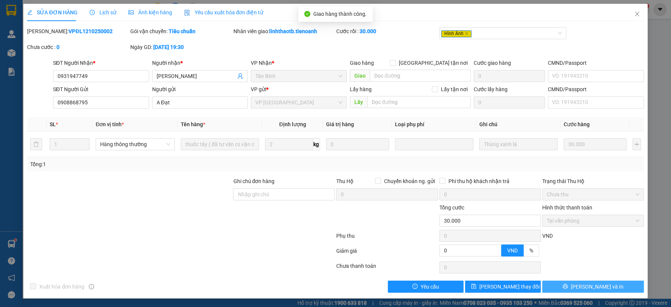
click at [627, 287] on button "[PERSON_NAME] và In" at bounding box center [593, 287] width 102 height 12
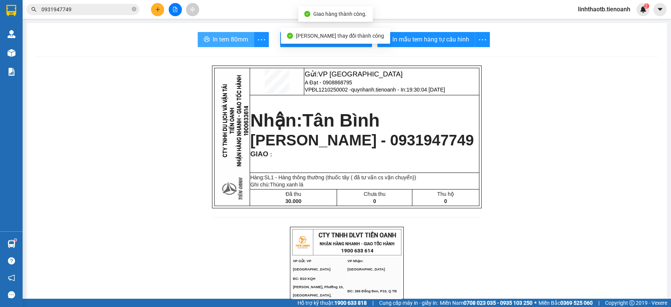
click at [227, 43] on span "In tem 80mm" at bounding box center [230, 39] width 35 height 9
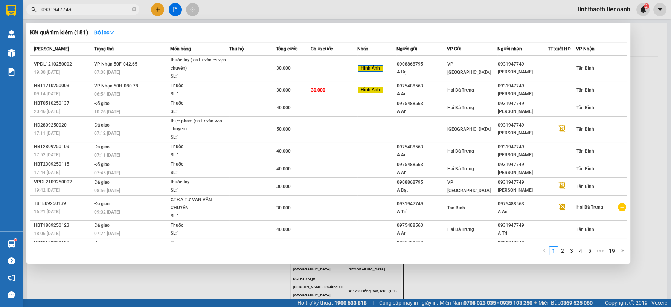
click at [103, 15] on span "0931947749" at bounding box center [82, 9] width 113 height 11
click at [107, 12] on input "0931947749" at bounding box center [85, 9] width 89 height 8
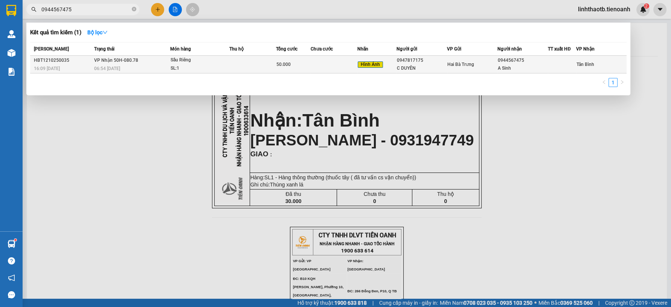
type input "0944567475"
click at [401, 63] on div "0947817175" at bounding box center [422, 60] width 50 height 8
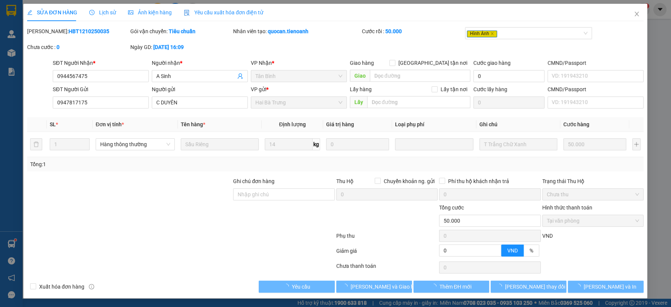
type input "0944567475"
type input "A Sinh"
type input "0947817175"
type input "C DUYÊN"
type input "0"
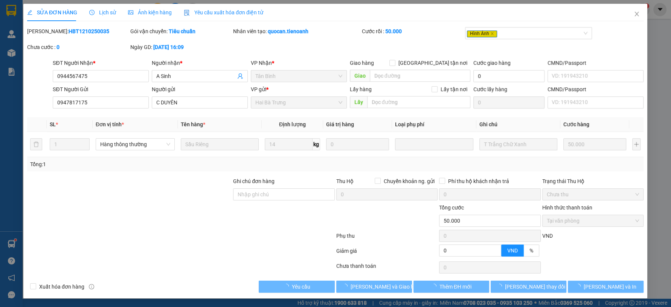
type input "50.000"
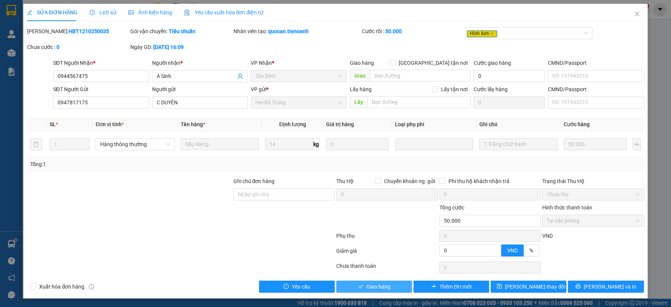
click at [403, 281] on button "Giao hàng" at bounding box center [374, 287] width 76 height 12
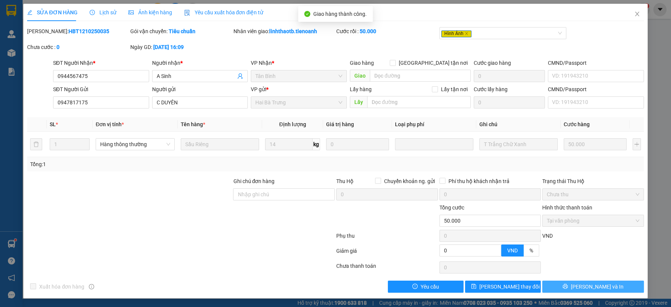
click at [613, 286] on button "[PERSON_NAME] và In" at bounding box center [593, 287] width 102 height 12
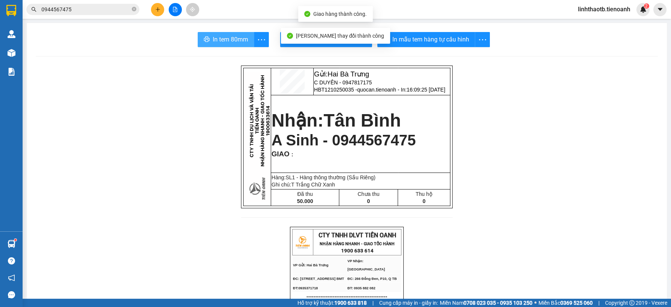
click at [215, 41] on span "In tem 80mm" at bounding box center [230, 39] width 35 height 9
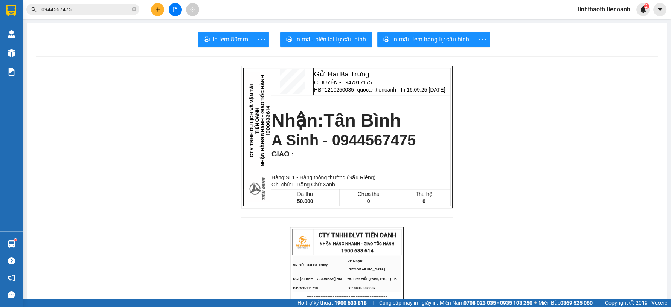
click at [107, 10] on input "0944567475" at bounding box center [85, 9] width 89 height 8
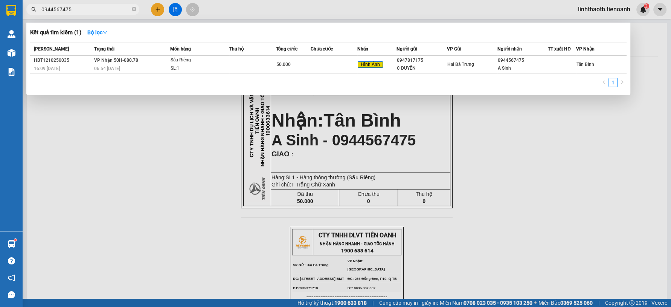
click at [107, 10] on input "0944567475" at bounding box center [85, 9] width 89 height 8
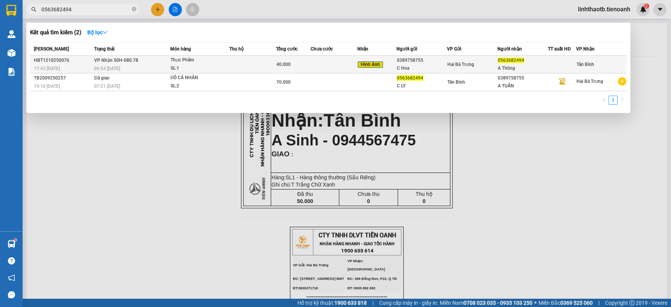
type input "0563682494"
click at [430, 69] on div "C Hoa" at bounding box center [422, 68] width 50 height 8
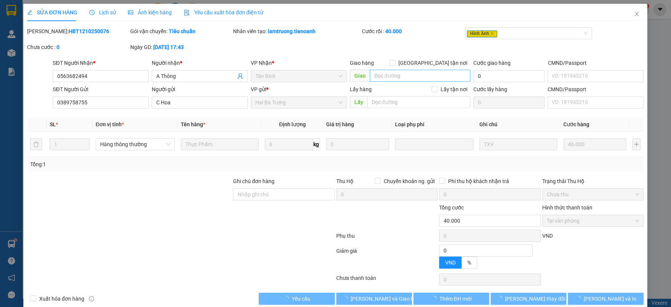
type input "0563682494"
type input "A Thông"
type input "0389758755"
type input "C Hoa"
type input "0"
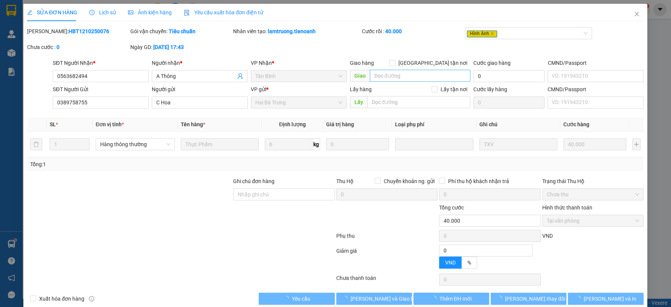
type input "40.000"
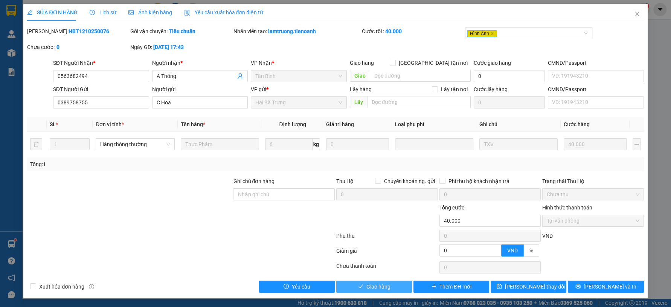
click at [397, 289] on button "Giao hàng" at bounding box center [374, 287] width 76 height 12
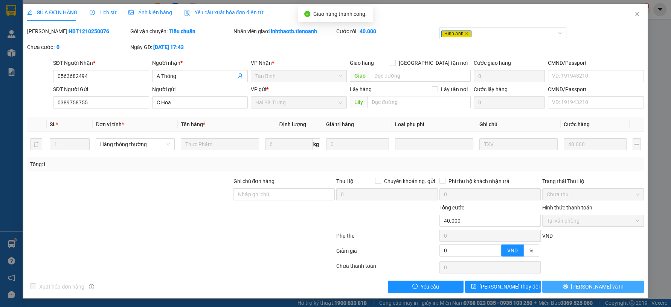
click at [568, 284] on icon "printer" at bounding box center [565, 286] width 5 height 5
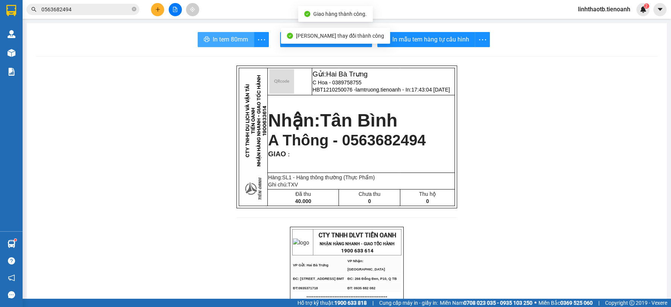
click at [227, 40] on span "In tem 80mm" at bounding box center [230, 39] width 35 height 9
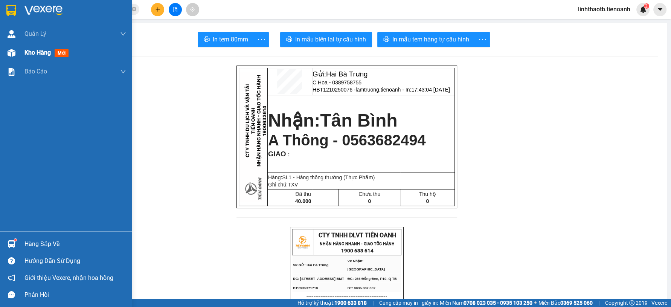
click at [64, 55] on span "mới" at bounding box center [62, 53] width 14 height 8
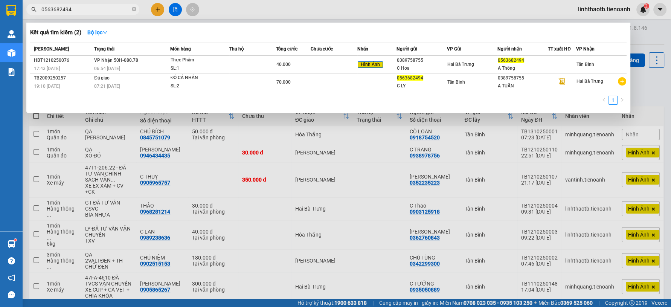
click at [103, 14] on span "0563682494" at bounding box center [82, 9] width 113 height 11
click at [350, 12] on div at bounding box center [335, 153] width 671 height 307
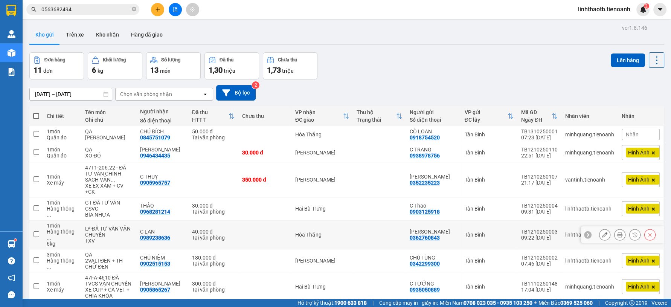
click at [239, 220] on td at bounding box center [264, 234] width 53 height 29
checkbox input "true"
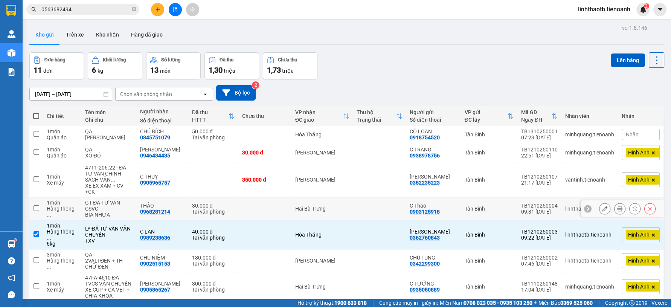
click at [250, 197] on td at bounding box center [264, 208] width 53 height 23
checkbox input "true"
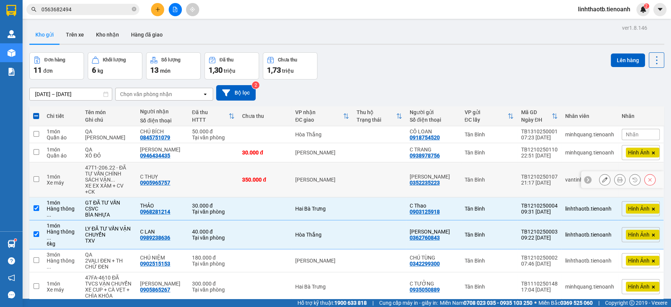
click at [227, 197] on td at bounding box center [213, 179] width 50 height 35
checkbox input "true"
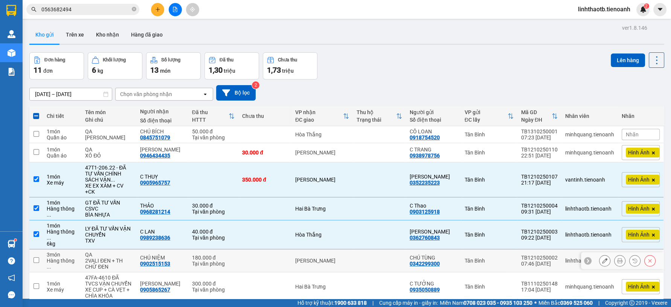
click at [269, 249] on td at bounding box center [264, 260] width 53 height 23
checkbox input "true"
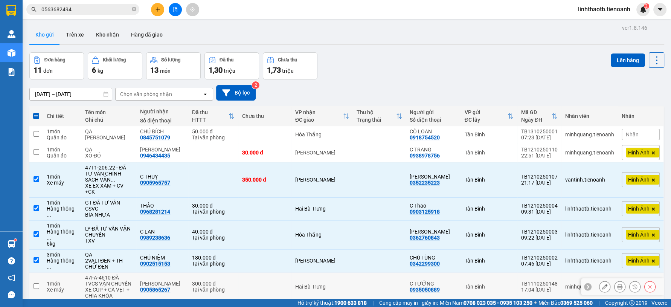
click at [269, 272] on td at bounding box center [264, 286] width 53 height 29
checkbox input "true"
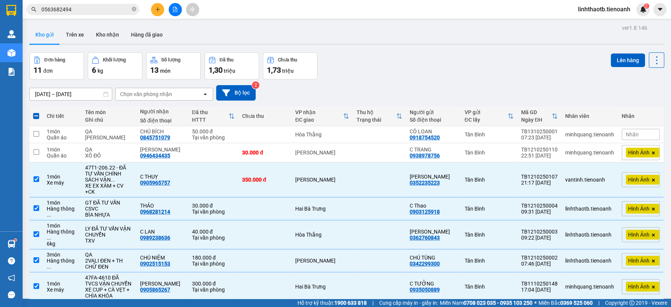
checkbox input "true"
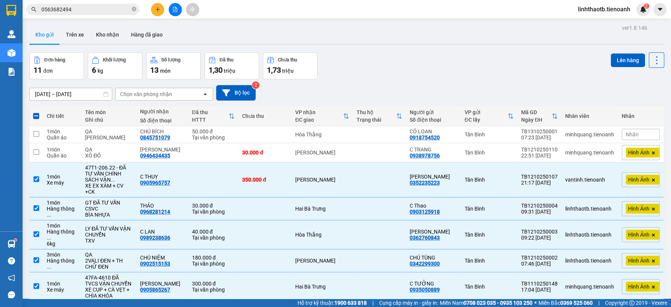
checkbox input "true"
click at [188, 180] on td at bounding box center [213, 179] width 50 height 35
checkbox input "false"
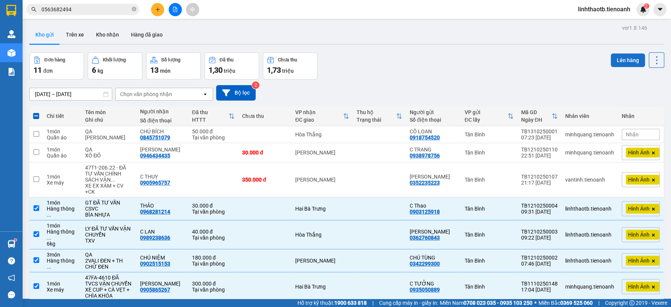
click at [615, 53] on button "Lên hàng" at bounding box center [628, 60] width 34 height 14
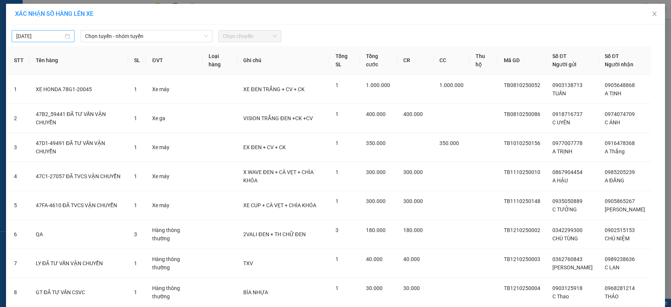
click at [44, 39] on input "[DATE]" at bounding box center [39, 36] width 47 height 8
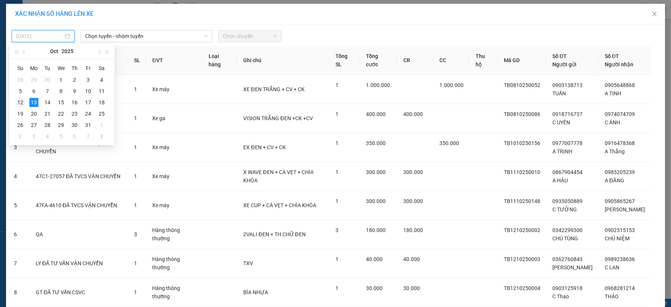
click at [18, 103] on div "12" at bounding box center [20, 102] width 9 height 9
type input "[DATE]"
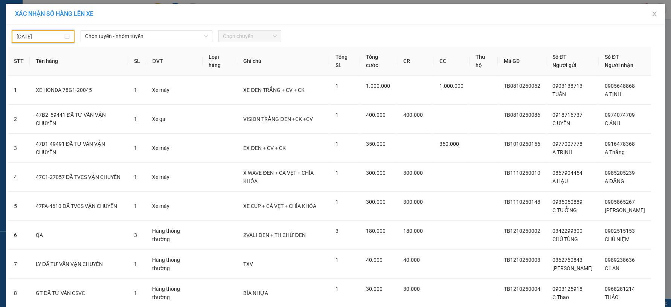
click at [153, 21] on div "XÁC NHẬN SỐ HÀNG LÊN XE" at bounding box center [335, 14] width 659 height 21
click at [154, 31] on span "Chọn tuyến - nhóm tuyến" at bounding box center [146, 36] width 123 height 11
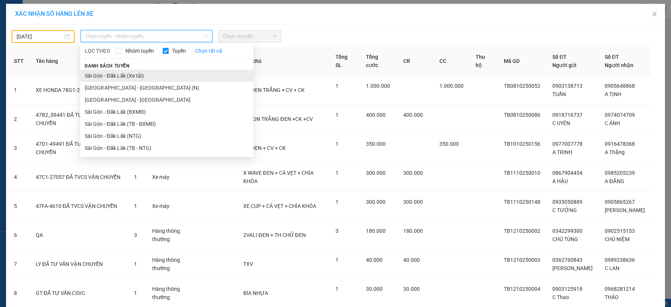
click at [153, 72] on li "Sài Gòn - Đăk Lăk (Xe tải)" at bounding box center [166, 76] width 173 height 12
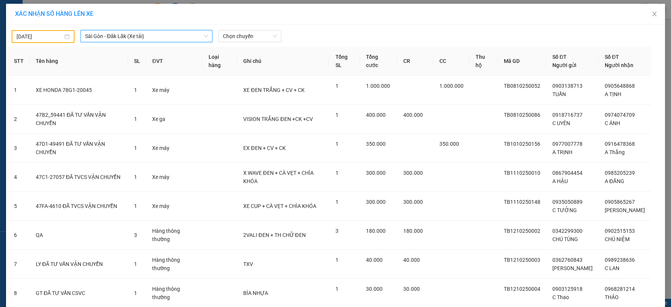
click at [348, 34] on div at bounding box center [418, 36] width 271 height 13
click at [154, 40] on span "Sài Gòn - Đăk Lăk (Xe tải)" at bounding box center [146, 36] width 123 height 11
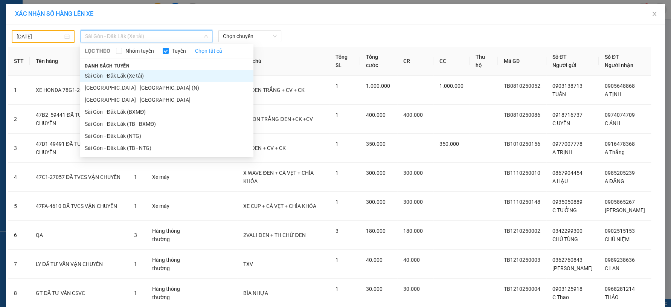
click at [160, 76] on li "Sài Gòn - Đăk Lăk (Xe tải)" at bounding box center [166, 76] width 173 height 12
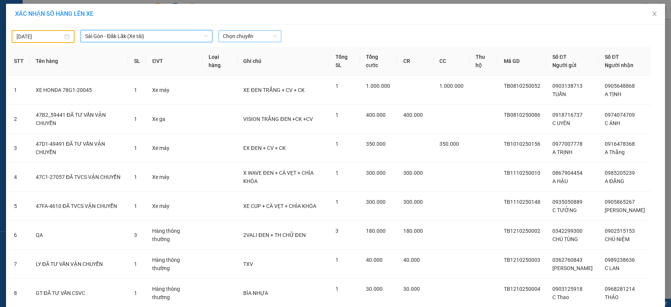
click at [239, 34] on span "Chọn chuyến" at bounding box center [250, 36] width 54 height 11
click at [259, 63] on div "22:00 - 50H-148.79" at bounding box center [249, 63] width 59 height 8
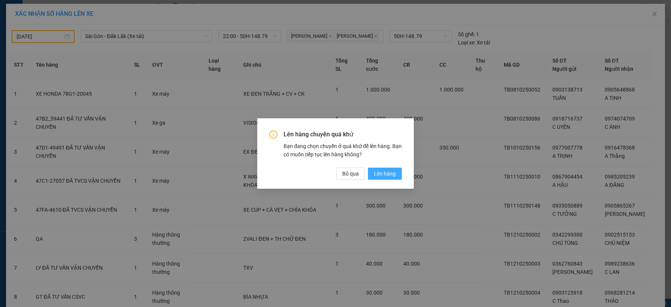
click at [396, 174] on button "Lên hàng" at bounding box center [385, 174] width 34 height 12
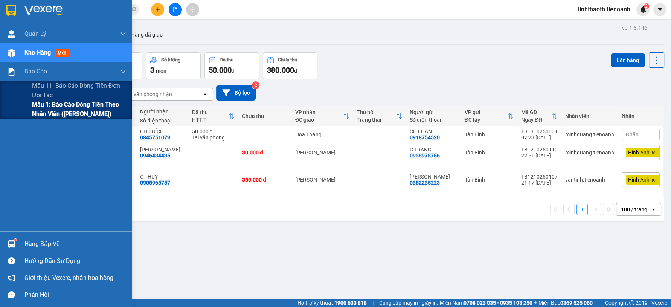
click at [38, 105] on span "Mẫu 1: Báo cáo dòng tiền theo nhân viên ([PERSON_NAME])" at bounding box center [79, 109] width 94 height 19
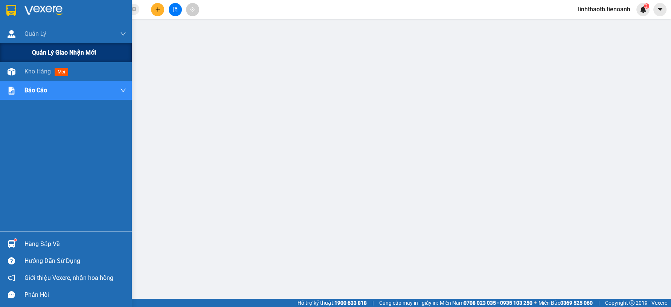
click at [25, 44] on div "Quản lý giao nhận mới" at bounding box center [66, 52] width 132 height 19
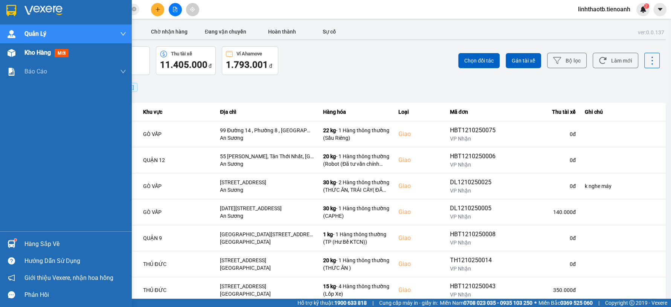
click at [76, 55] on div "Kho hàng mới" at bounding box center [75, 52] width 102 height 19
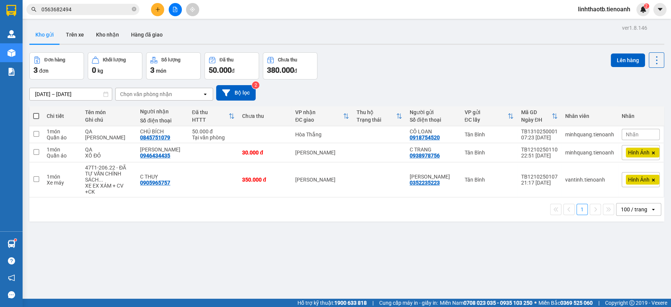
click at [89, 11] on input "0563682494" at bounding box center [85, 9] width 89 height 8
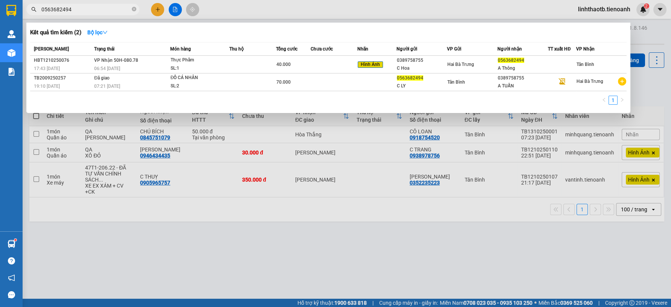
click at [89, 11] on input "0563682494" at bounding box center [85, 9] width 89 height 8
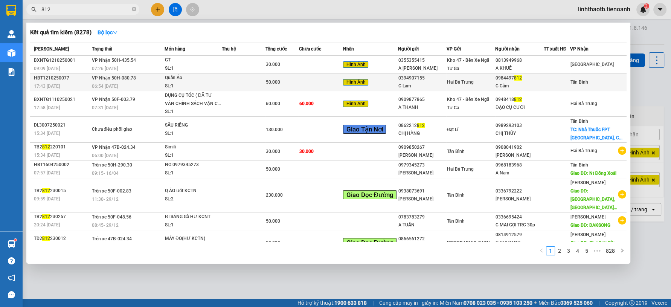
type input "812"
click at [503, 79] on div "0984497 812" at bounding box center [520, 78] width 48 height 8
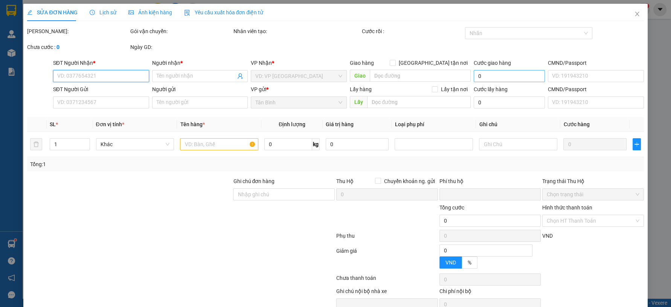
type input "0984497812"
type input "C Cẩm"
type input "0394907155"
type input "C Lam"
type input "0"
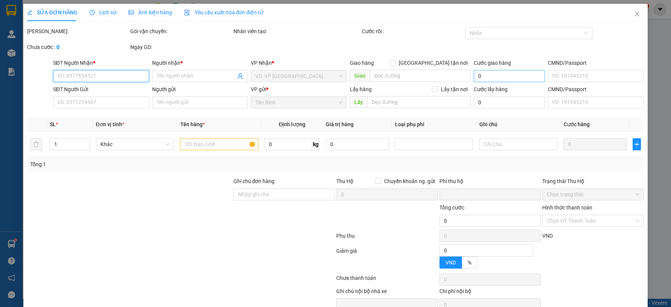
type input "50.000"
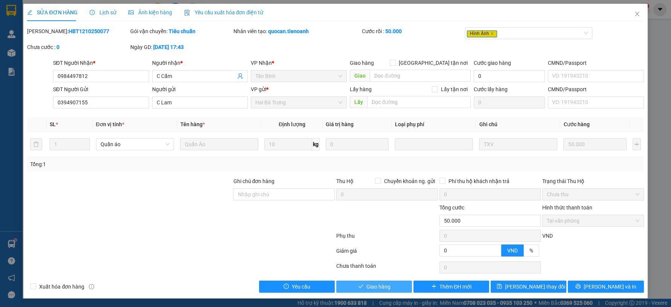
click at [394, 285] on button "Giao hàng" at bounding box center [374, 287] width 76 height 12
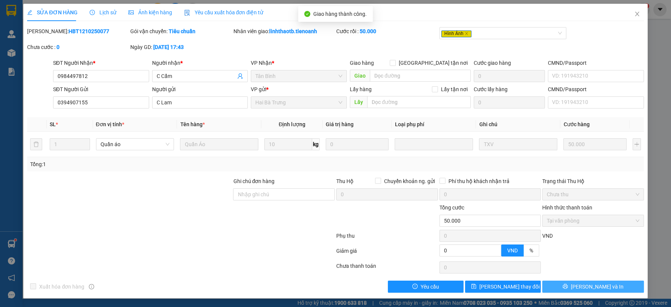
click at [634, 289] on button "[PERSON_NAME] và In" at bounding box center [593, 287] width 102 height 12
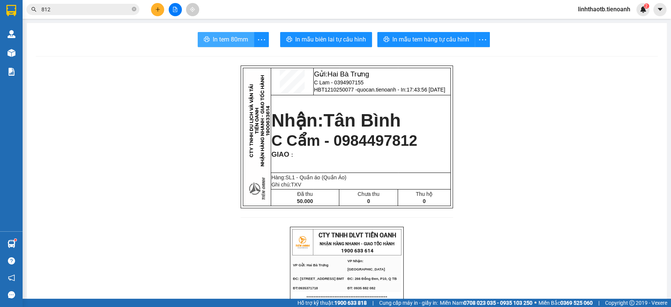
click at [222, 37] on span "In tem 80mm" at bounding box center [230, 39] width 35 height 9
click at [123, 6] on input "812" at bounding box center [85, 9] width 89 height 8
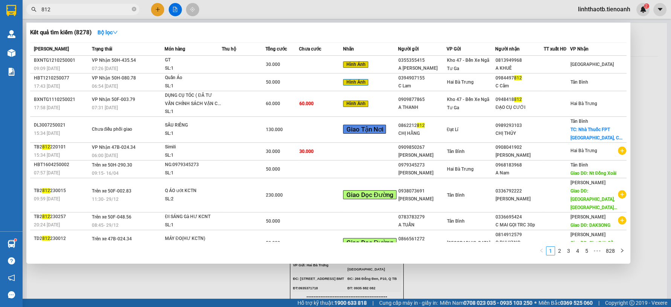
click at [123, 6] on input "812" at bounding box center [85, 9] width 89 height 8
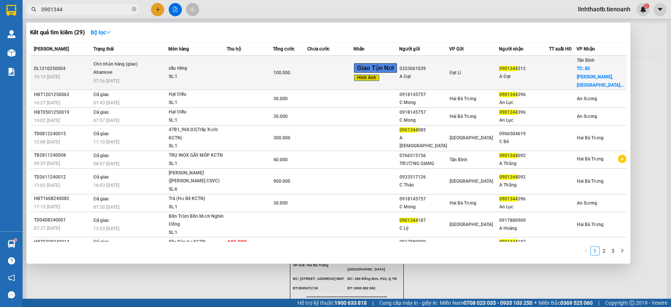
type input "0901344"
click at [273, 73] on td "100.000" at bounding box center [290, 73] width 35 height 34
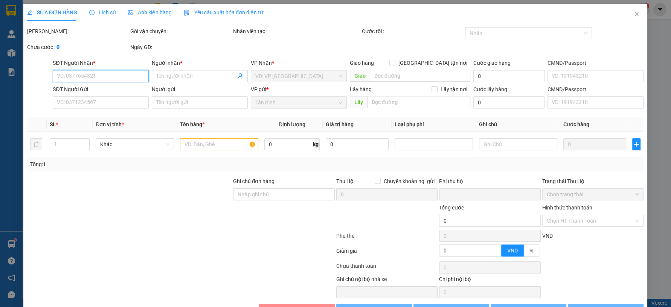
type input "0901344312"
type input "A Đạt"
checkbox input "true"
type input "[GEOGRAPHIC_DATA][PERSON_NAME], [GEOGRAPHIC_DATA], [GEOGRAPHIC_DATA], [GEOGRAPH…"
type input "0353061039"
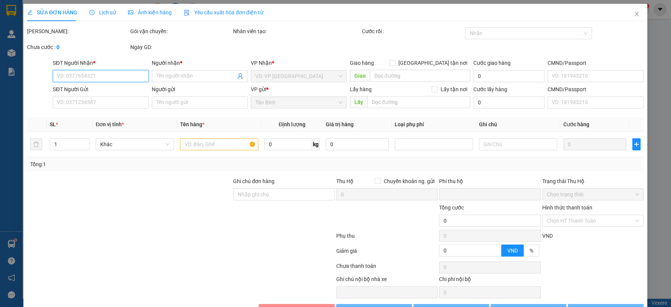
type input "A Đạt"
type input "0"
type input "100.000"
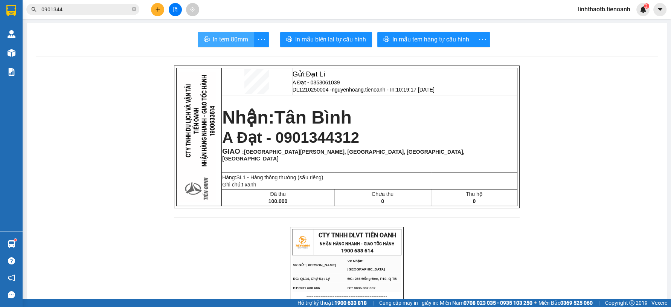
click at [220, 43] on span "In tem 80mm" at bounding box center [230, 39] width 35 height 9
click at [110, 11] on input "0901344" at bounding box center [85, 9] width 89 height 8
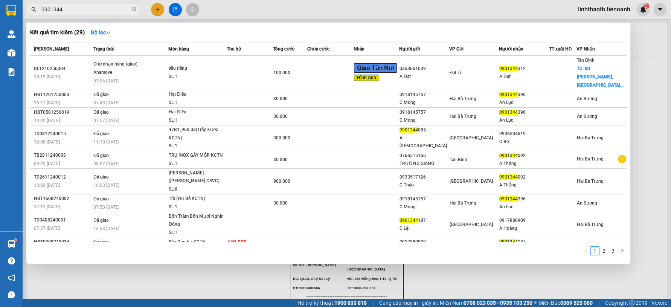
click at [110, 11] on input "0901344" at bounding box center [85, 9] width 89 height 8
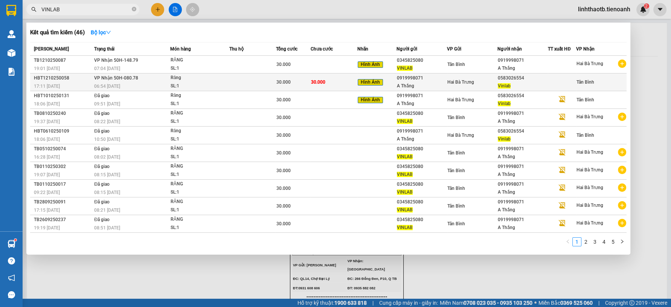
type input "VINLAB"
click at [227, 84] on span "Răng SL: 1" at bounding box center [200, 82] width 58 height 16
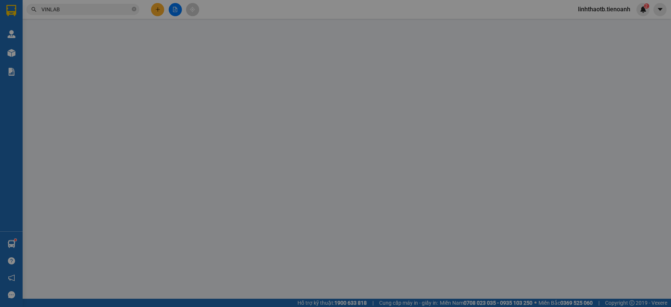
type input "0583026554"
type input "Vinlab"
type input "0919998071"
type input "A Thắng"
type input "0"
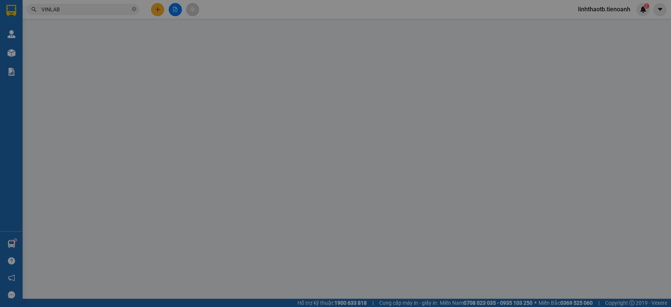
type input "30.000"
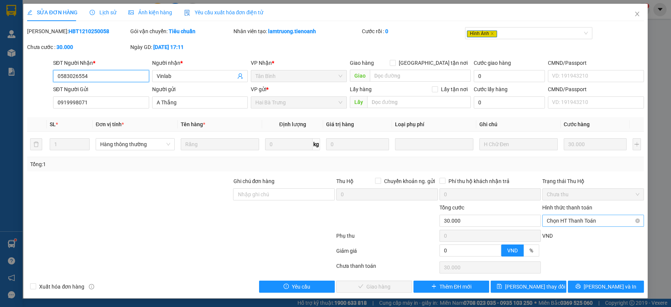
drag, startPoint x: 587, startPoint y: 218, endPoint x: 586, endPoint y: 223, distance: 5.1
click at [587, 219] on span "Chọn HT Thanh Toán" at bounding box center [593, 220] width 93 height 11
click at [581, 231] on div "Tại văn phòng" at bounding box center [593, 235] width 93 height 8
type input "0"
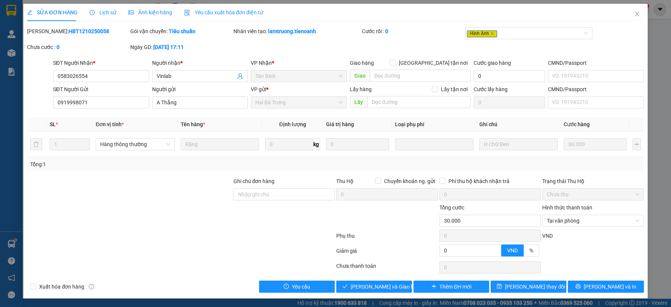
click at [387, 279] on div "Total Paid Fee 0 Total UnPaid Fee 30.000 Cash Collection Total Fee Mã ĐH: HBT12…" at bounding box center [335, 159] width 616 height 265
click at [392, 284] on span "[PERSON_NAME] và Giao hàng" at bounding box center [387, 286] width 72 height 8
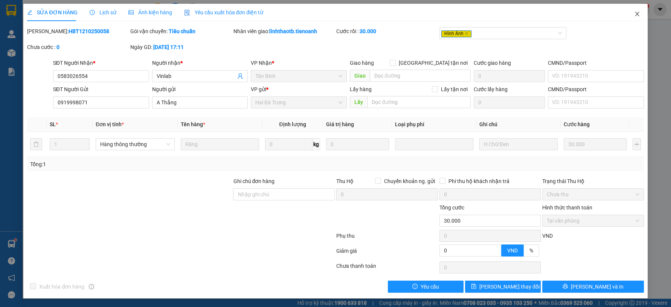
click at [637, 15] on icon "close" at bounding box center [637, 14] width 6 height 6
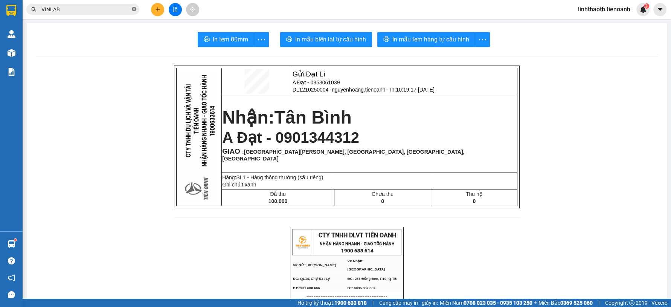
click at [132, 8] on icon "close-circle" at bounding box center [134, 9] width 5 height 5
click at [116, 12] on input "text" at bounding box center [85, 9] width 89 height 8
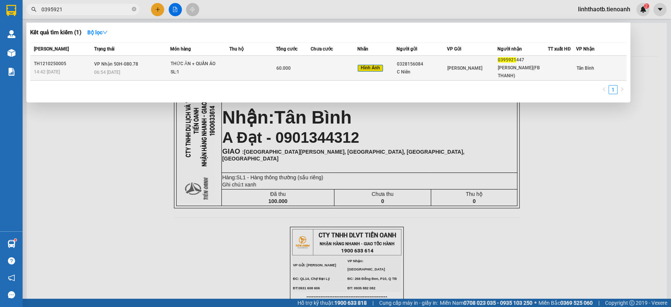
type input "0395921"
click at [187, 69] on div "SL: 1" at bounding box center [199, 72] width 56 height 8
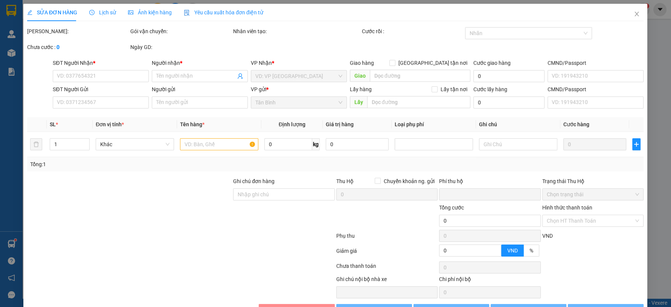
type input "0395921447"
type input "[PERSON_NAME](FB THANH)"
type input "0328156084"
type input "C Niên"
type input "0"
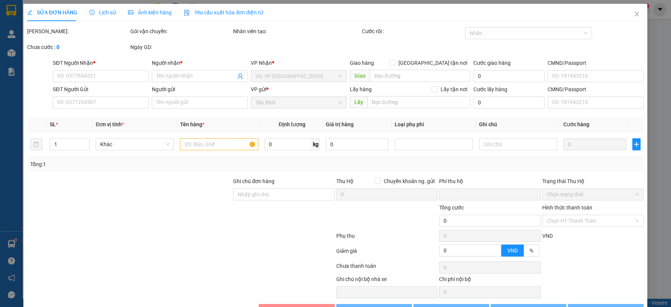
type input "60.000"
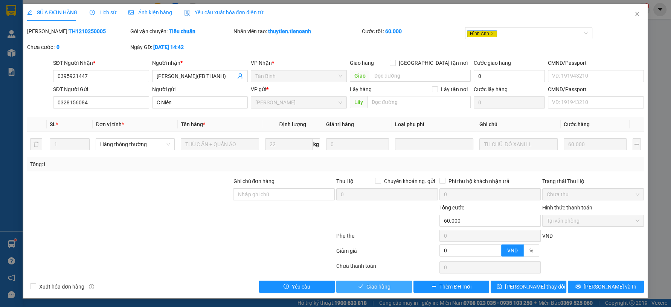
click at [388, 291] on button "Giao hàng" at bounding box center [374, 287] width 76 height 12
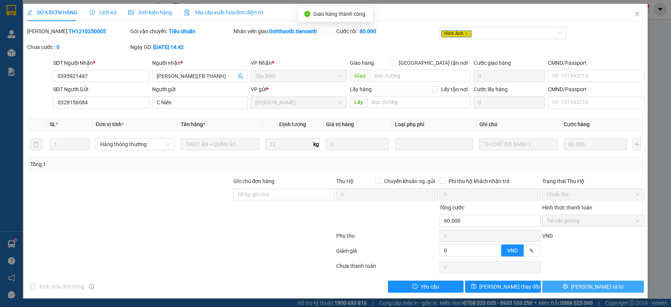
click at [623, 286] on button "[PERSON_NAME] và In" at bounding box center [593, 287] width 102 height 12
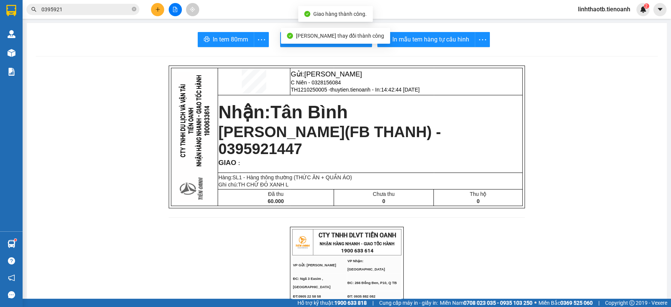
click at [231, 45] on button "In tem 80mm" at bounding box center [226, 39] width 56 height 15
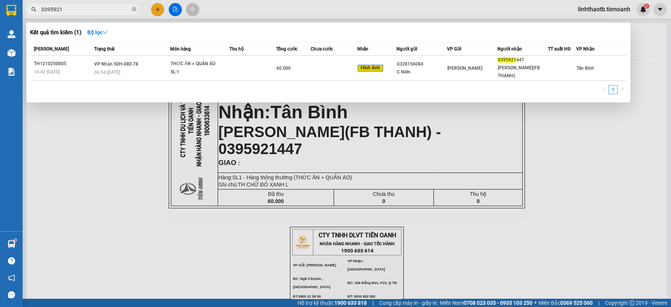
click at [107, 12] on input "0395921" at bounding box center [85, 9] width 89 height 8
click at [135, 166] on div at bounding box center [335, 153] width 671 height 307
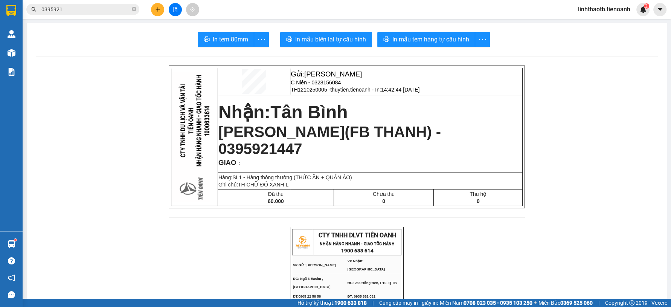
click at [73, 11] on input "0395921" at bounding box center [85, 9] width 89 height 8
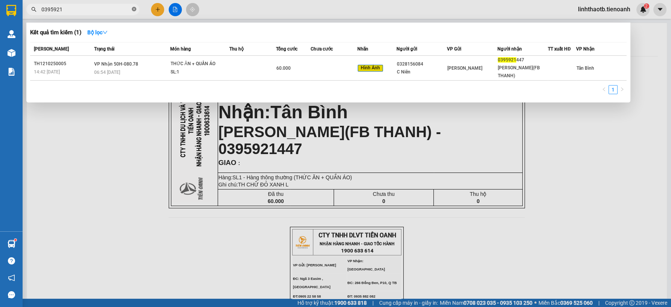
click at [132, 10] on icon "close-circle" at bounding box center [134, 9] width 5 height 5
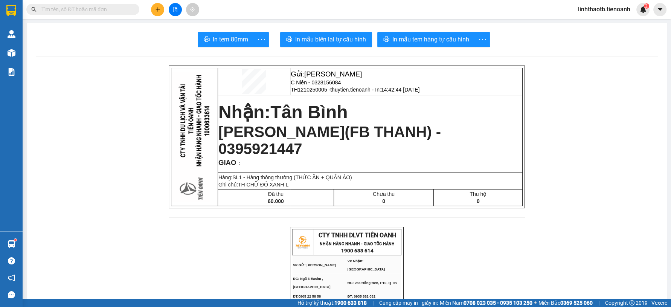
click at [121, 6] on input "text" at bounding box center [85, 9] width 89 height 8
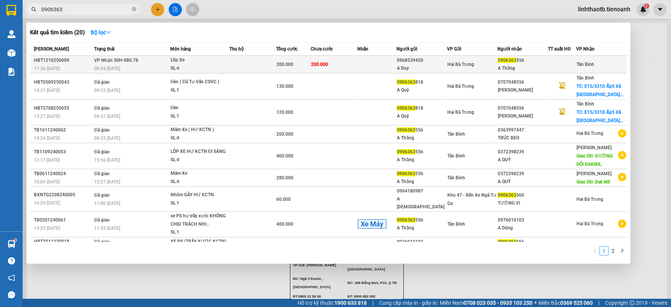
type input "0906363"
click at [180, 67] on div "SL: 4" at bounding box center [199, 68] width 56 height 8
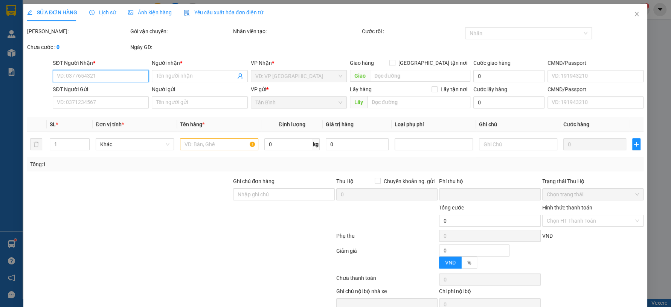
type input "0906363556"
type input "A Thắng"
type input "0968539420"
type input "A Duy"
type input "0"
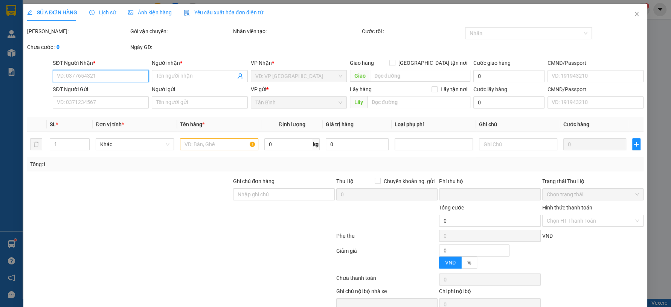
type input "200.000"
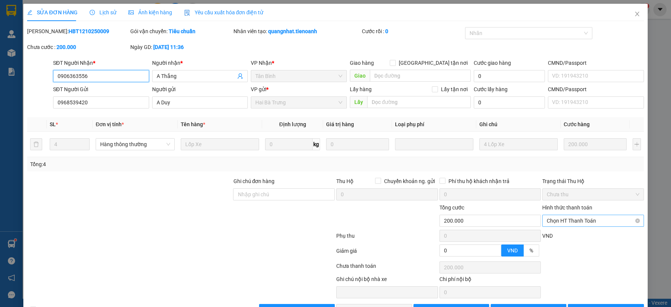
click at [591, 224] on span "Chọn HT Thanh Toán" at bounding box center [593, 220] width 93 height 11
click at [586, 232] on div "Tại văn phòng" at bounding box center [588, 235] width 92 height 8
type input "0"
click at [367, 306] on span "[PERSON_NAME] và Giao hàng" at bounding box center [387, 310] width 72 height 8
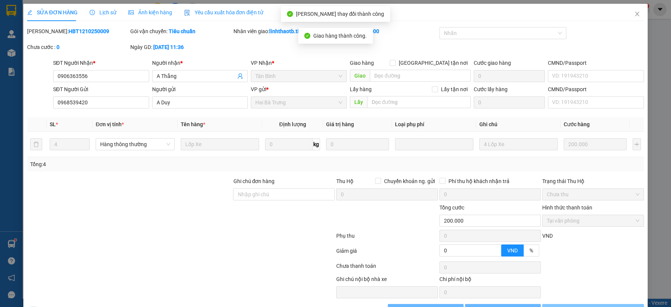
click at [596, 306] on span "[PERSON_NAME] và In" at bounding box center [597, 310] width 53 height 8
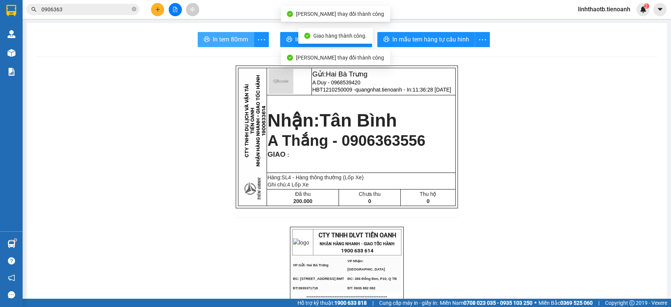
click at [247, 39] on button "In tem 80mm" at bounding box center [226, 39] width 56 height 15
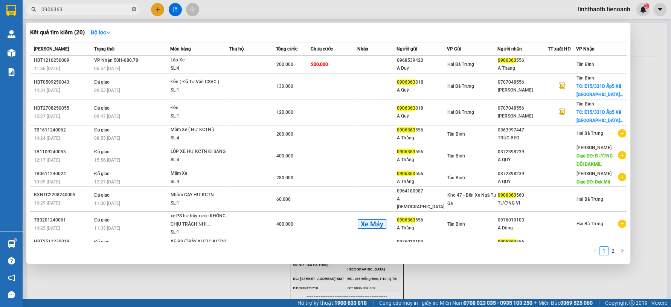
click at [132, 10] on icon "close-circle" at bounding box center [134, 9] width 5 height 5
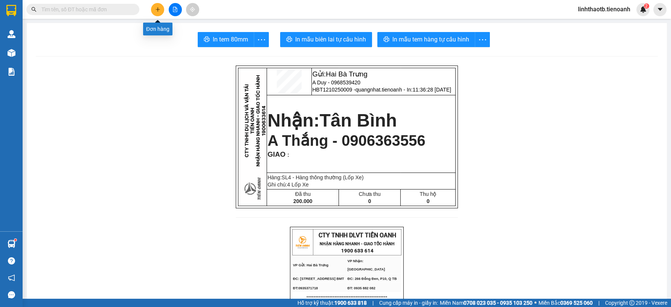
click at [153, 5] on button at bounding box center [157, 9] width 13 height 13
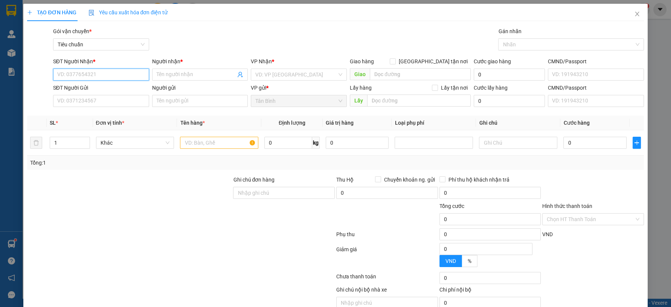
type input "0"
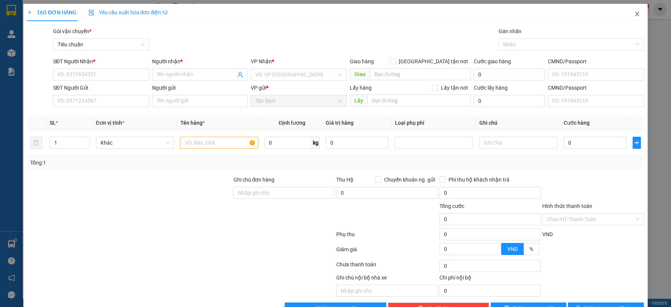
click at [627, 20] on span "Close" at bounding box center [637, 14] width 21 height 21
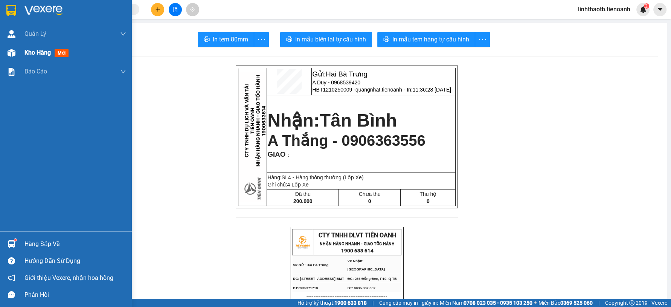
click at [49, 51] on span "Kho hàng" at bounding box center [37, 52] width 26 height 7
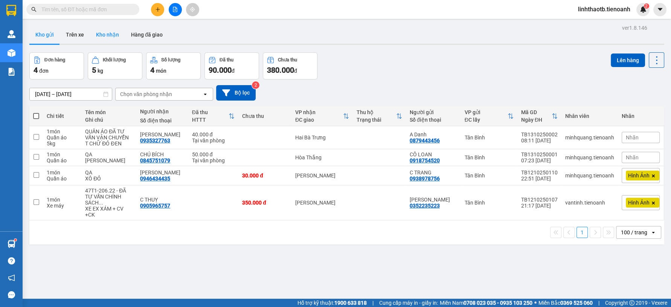
click at [111, 34] on button "Kho nhận" at bounding box center [107, 35] width 35 height 18
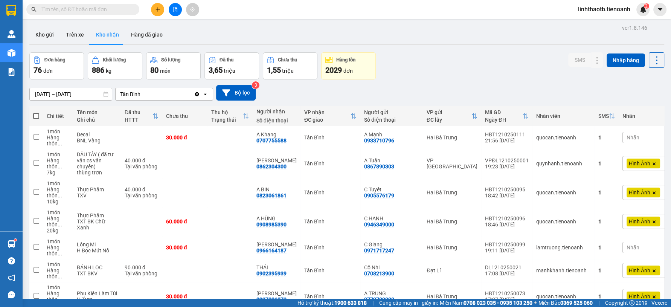
scroll to position [1998, 0]
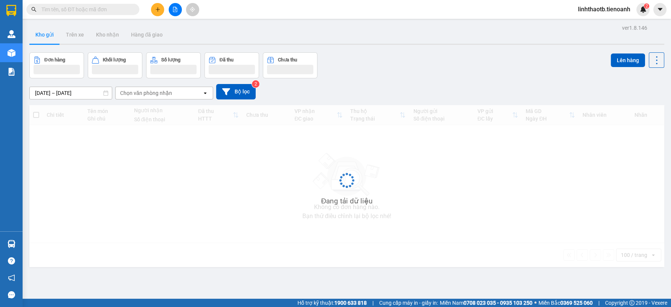
click at [132, 9] on span at bounding box center [134, 9] width 5 height 8
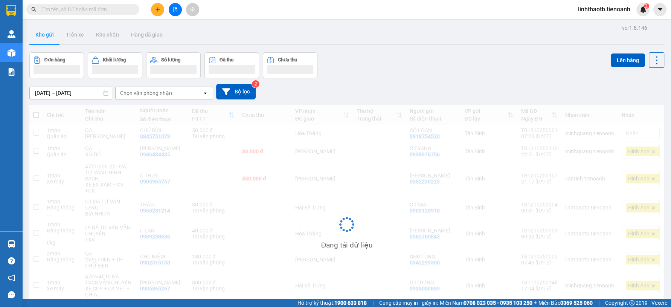
click at [102, 2] on div "Kết quả tìm kiếm ( 0 ) Bộ lọc No Data linhthaotb.tienoanh 2" at bounding box center [335, 9] width 671 height 19
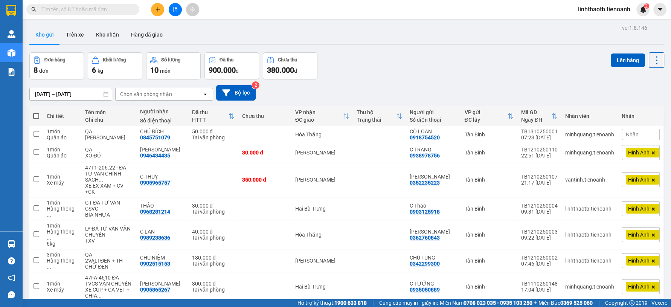
click at [101, 8] on input "text" at bounding box center [85, 9] width 89 height 8
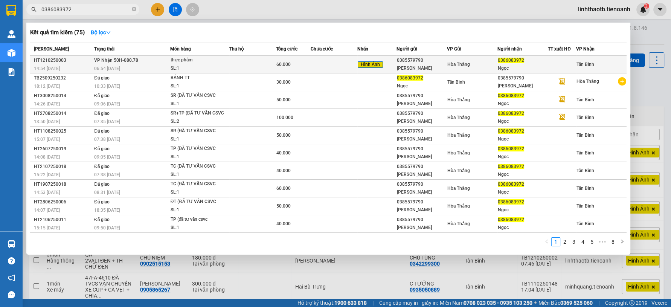
type input "0386083972"
click at [364, 62] on span "Hình Ảnh" at bounding box center [370, 64] width 25 height 7
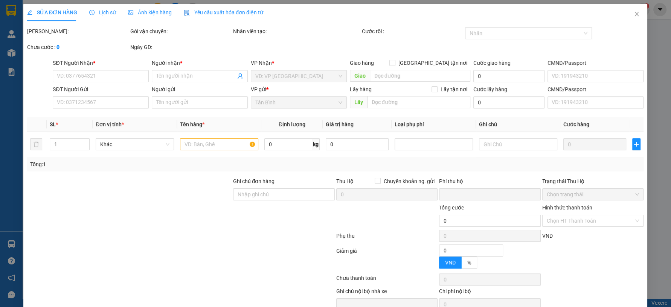
type input "0386083972"
type input "Ngọc"
type input "0385579790"
type input "[PERSON_NAME]"
type input "0"
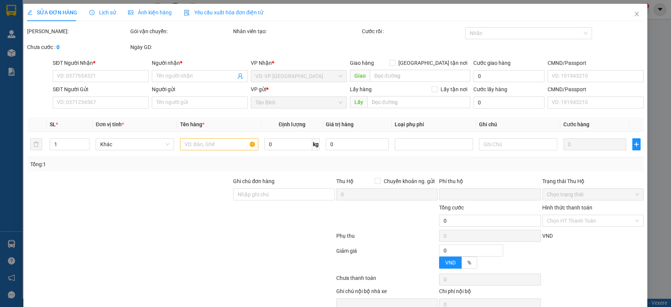
type input "60.000"
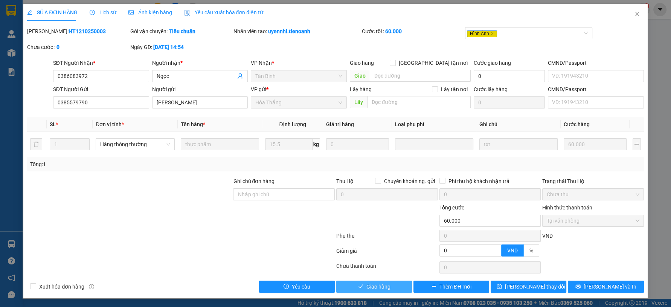
click at [380, 284] on span "Giao hàng" at bounding box center [378, 286] width 24 height 8
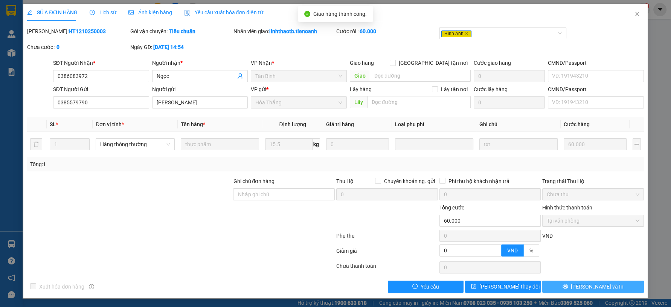
click at [623, 287] on button "[PERSON_NAME] và In" at bounding box center [593, 287] width 102 height 12
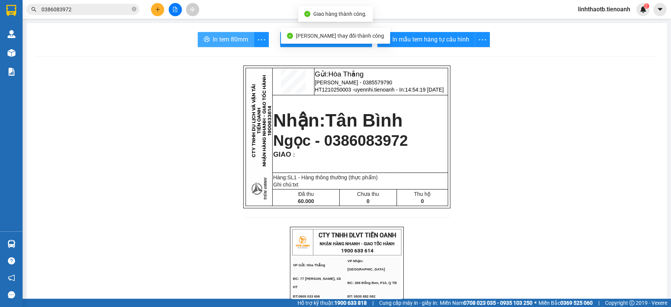
click at [239, 39] on span "In tem 80mm" at bounding box center [230, 39] width 35 height 9
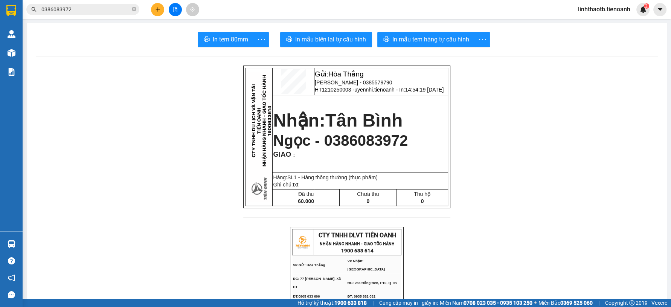
click at [131, 11] on span "0386083972" at bounding box center [82, 9] width 113 height 11
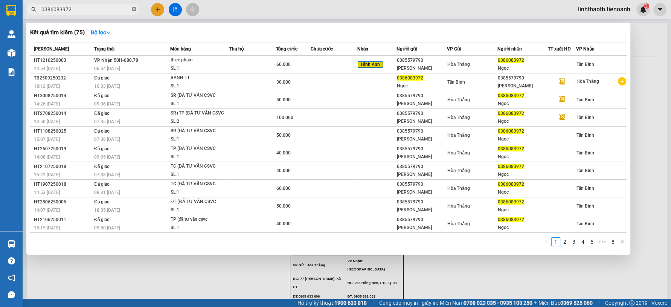
click at [133, 11] on icon "close-circle" at bounding box center [134, 9] width 5 height 5
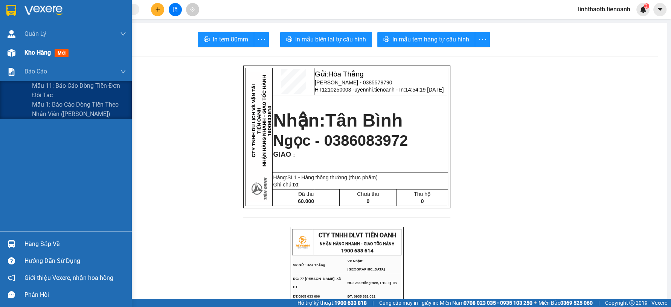
click at [106, 62] on div "Báo cáo" at bounding box center [75, 71] width 102 height 19
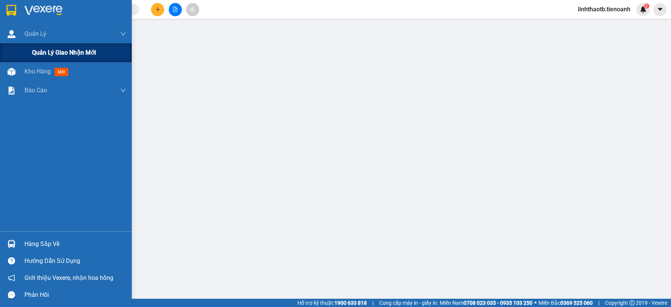
click at [106, 47] on div "Quản lý giao nhận mới" at bounding box center [79, 52] width 94 height 19
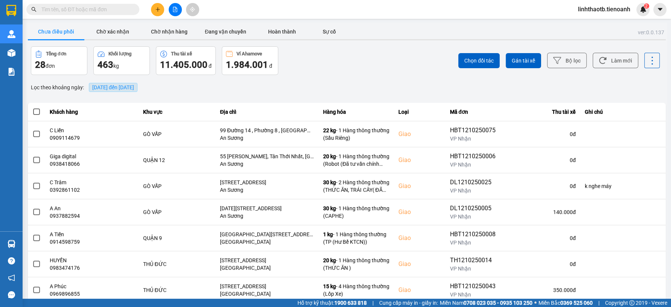
click at [132, 94] on div "ver: 0.0.137 Chưa điều phối Chờ xác nhận Chờ nhận hàng Đang vận chuyển Hoàn thà…" at bounding box center [346, 209] width 641 height 372
click at [134, 88] on span "[DATE] đến [DATE]" at bounding box center [113, 87] width 42 height 6
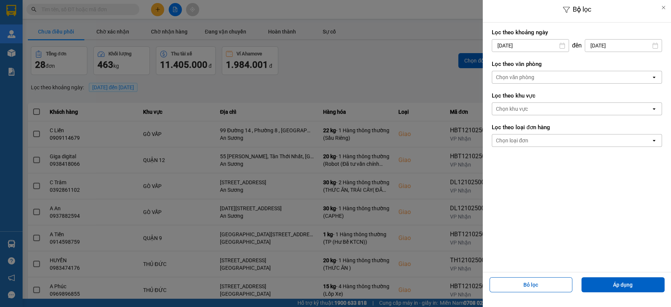
click at [552, 110] on div "Chọn khu vực" at bounding box center [571, 109] width 159 height 12
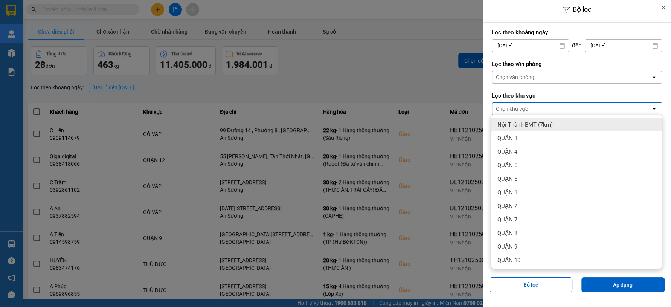
click at [535, 71] on div "Chọn văn phòng open" at bounding box center [577, 77] width 170 height 13
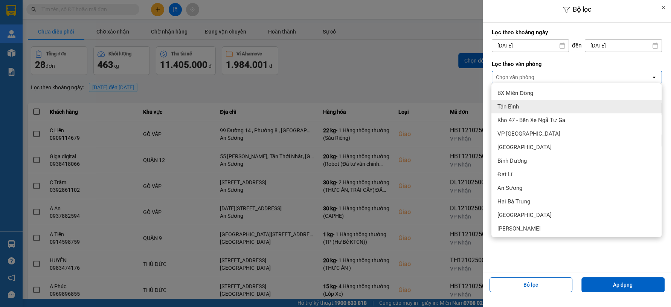
click at [526, 104] on div "Tân Bình" at bounding box center [576, 107] width 170 height 14
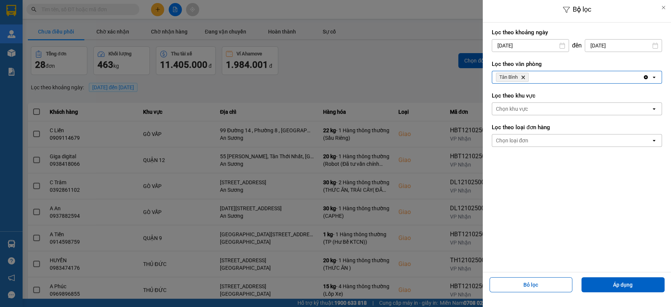
click at [542, 112] on div "Chọn khu vực" at bounding box center [571, 109] width 159 height 12
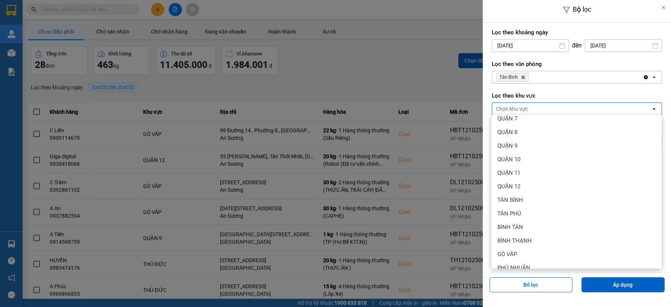
scroll to position [125, 0]
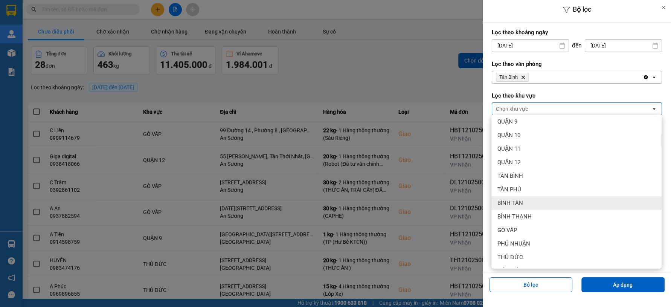
click at [537, 200] on div "BÌNH TÂN" at bounding box center [576, 203] width 170 height 14
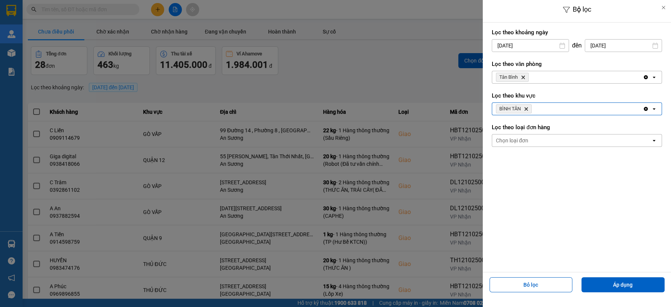
click at [574, 111] on div "BÌNH TÂN Delete" at bounding box center [567, 109] width 151 height 12
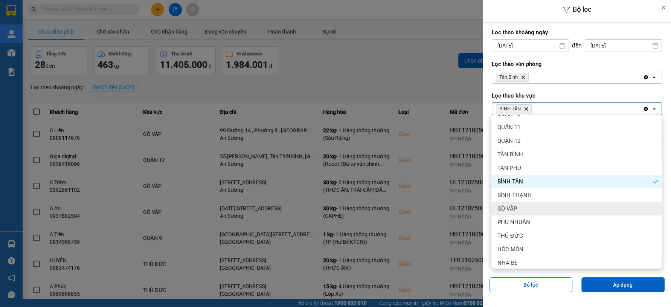
scroll to position [177, 0]
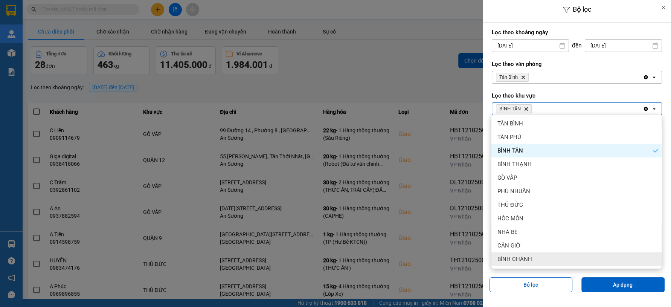
click at [524, 263] on div "BÌNH CHÁNH" at bounding box center [576, 259] width 170 height 14
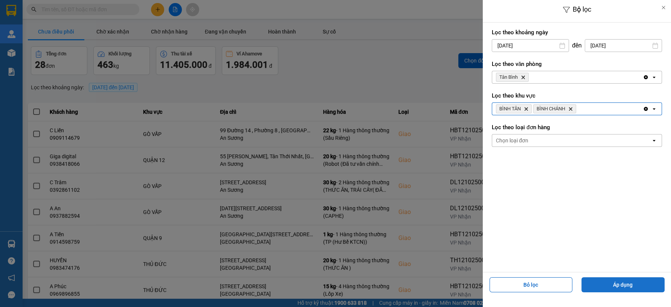
click at [636, 282] on button "Áp dụng" at bounding box center [622, 284] width 83 height 15
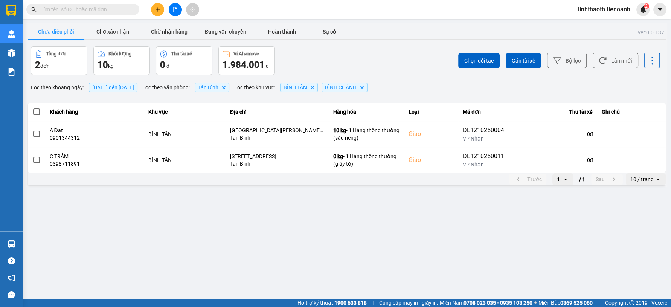
click at [368, 84] on span "BÌNH CHÁNH Delete" at bounding box center [345, 87] width 46 height 9
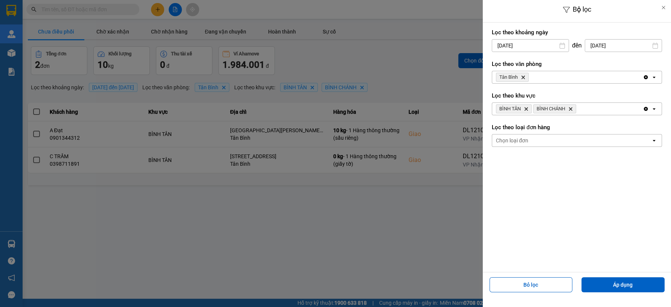
click at [573, 107] on span "BÌNH CHÁNH Delete" at bounding box center [554, 108] width 43 height 9
click at [571, 108] on icon "Delete" at bounding box center [570, 109] width 5 height 5
click at [571, 108] on div "BÌNH TÂN Delete" at bounding box center [567, 109] width 151 height 12
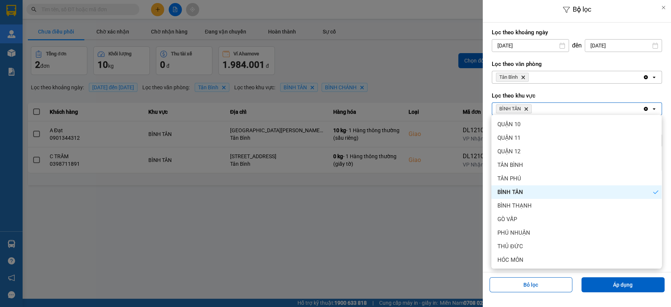
scroll to position [177, 0]
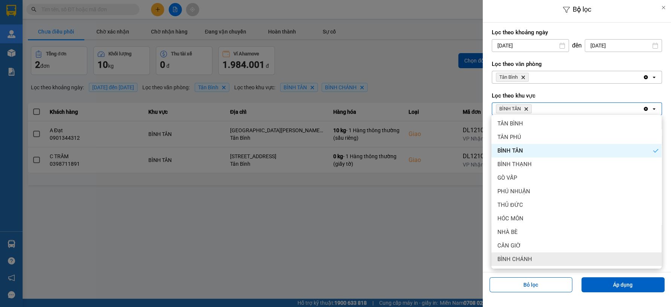
click at [527, 252] on div "BÌNH CHÁNH" at bounding box center [576, 259] width 170 height 14
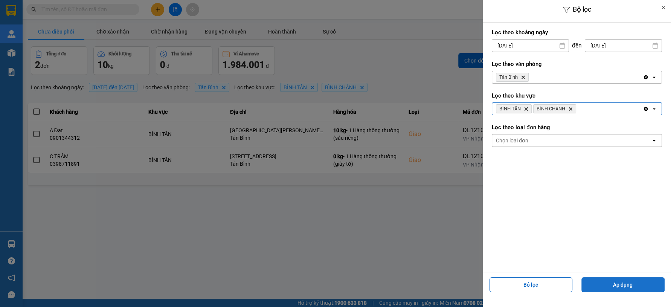
click at [644, 285] on button "Áp dụng" at bounding box center [622, 284] width 83 height 15
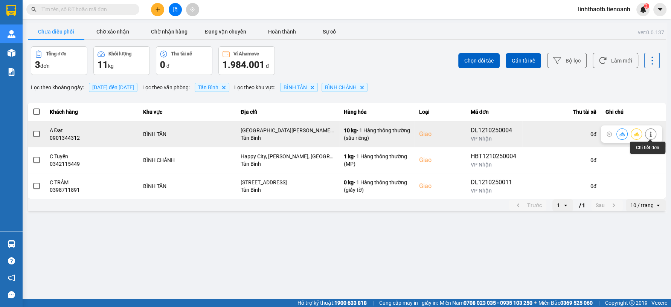
click at [647, 132] on button at bounding box center [650, 133] width 11 height 13
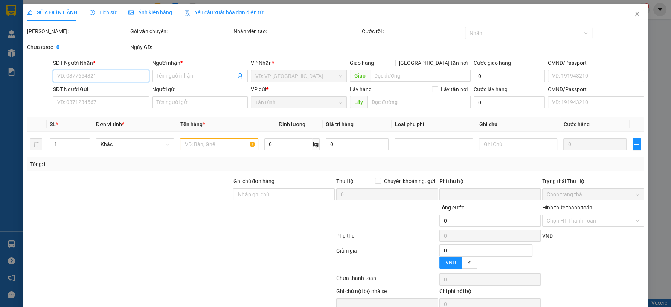
type input "0901344312"
type input "A Đạt"
checkbox input "true"
type input "[GEOGRAPHIC_DATA][PERSON_NAME], [GEOGRAPHIC_DATA], [GEOGRAPHIC_DATA], [GEOGRAPH…"
type input "0353061039"
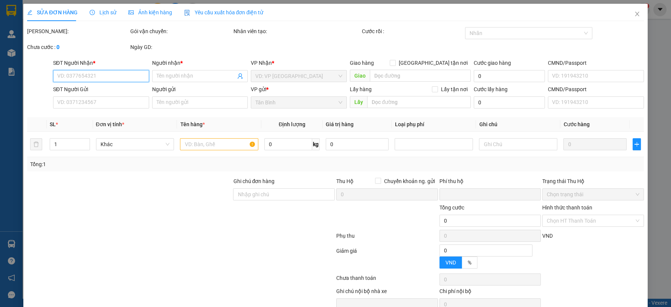
type input "A Đạt"
type input "0"
type input "100.000"
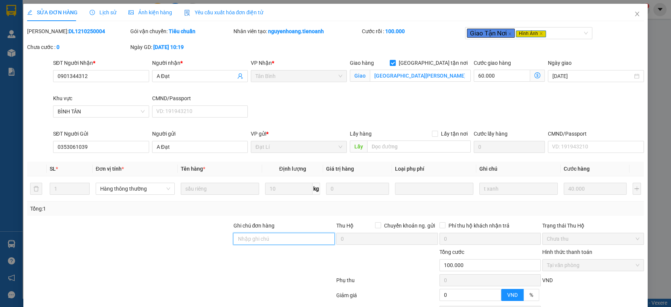
click at [260, 241] on input "Ghi chú đơn hàng" at bounding box center [284, 239] width 102 height 12
type input "KNM"
click at [270, 293] on div at bounding box center [180, 296] width 309 height 15
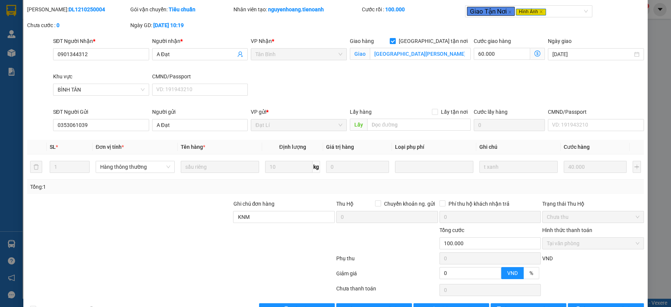
scroll to position [42, 0]
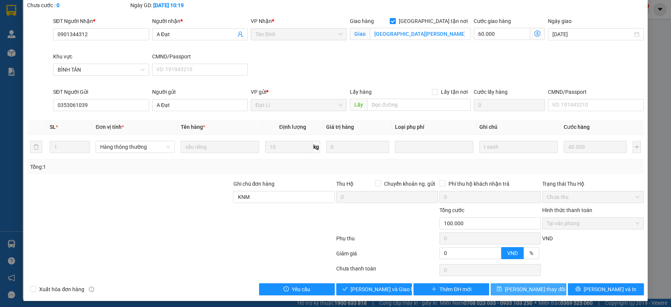
click at [536, 288] on span "[PERSON_NAME] thay đổi" at bounding box center [535, 289] width 60 height 8
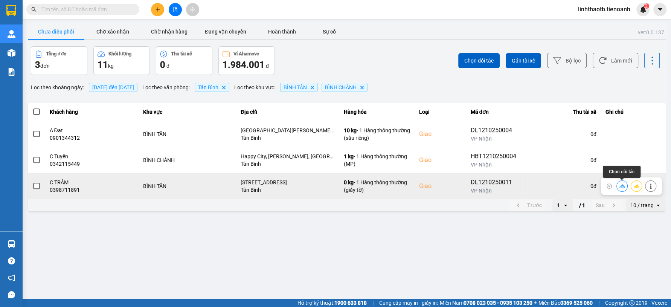
click at [619, 190] on button at bounding box center [622, 185] width 11 height 13
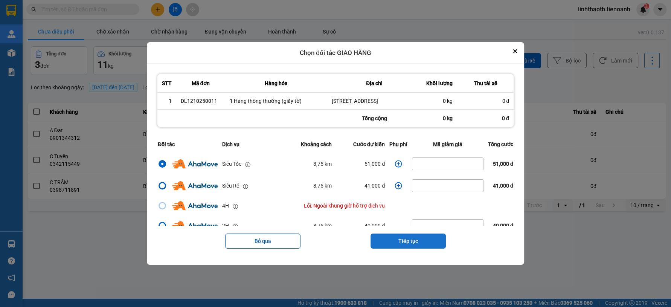
click at [395, 249] on button "Tiếp tục" at bounding box center [408, 240] width 75 height 15
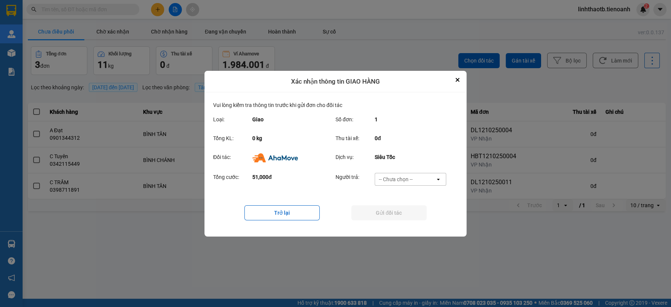
click at [390, 178] on div "-- Chưa chọn --" at bounding box center [396, 179] width 34 height 8
click at [386, 218] on span "Ví Ahamove" at bounding box center [395, 222] width 31 height 8
click at [386, 218] on button "Gửi đối tác" at bounding box center [388, 212] width 75 height 15
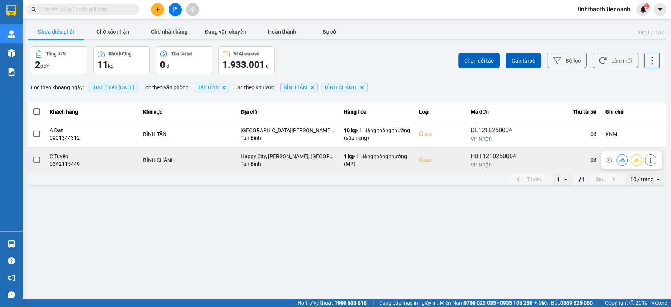
click at [651, 162] on button at bounding box center [650, 159] width 11 height 13
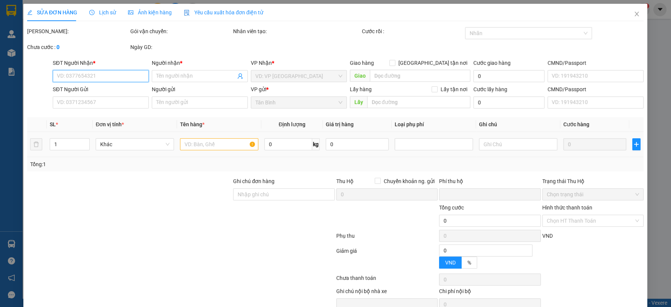
type input "0342115449"
type input "C Tuyên"
checkbox input "true"
type input "Happy City, [PERSON_NAME], [GEOGRAPHIC_DATA], [GEOGRAPHIC_DATA], [GEOGRAPHIC_DA…"
type input "0964086427"
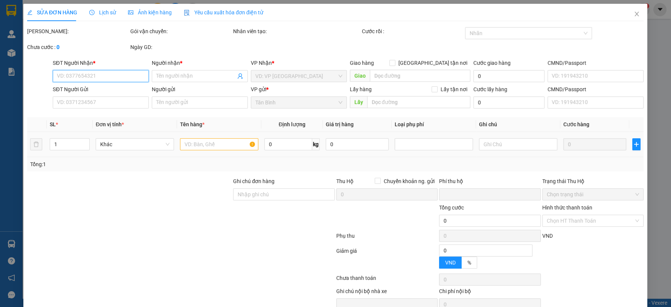
type input "0"
type input "110.000"
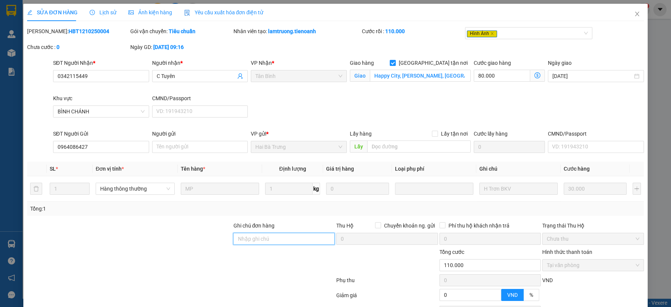
click at [247, 233] on input "Ghi chú đơn hàng" at bounding box center [284, 239] width 102 height 12
type input "KNM"
click at [255, 248] on div at bounding box center [283, 261] width 103 height 26
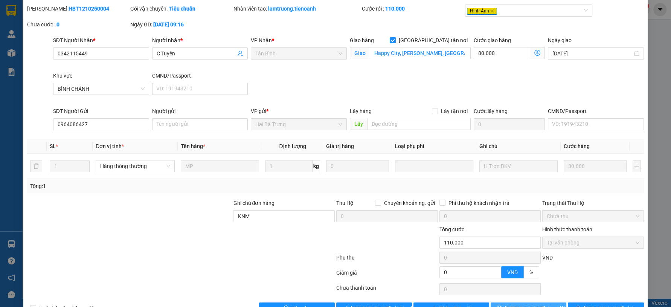
scroll to position [44, 0]
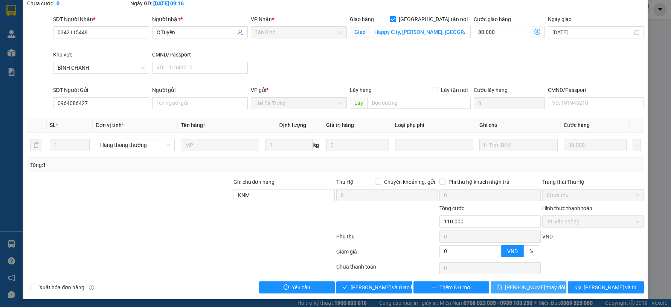
click at [540, 288] on span "[PERSON_NAME] thay đổi" at bounding box center [535, 287] width 60 height 8
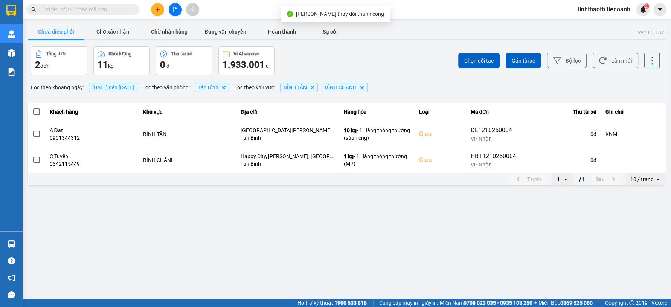
click at [134, 88] on span "[DATE] đến [DATE]" at bounding box center [113, 87] width 42 height 6
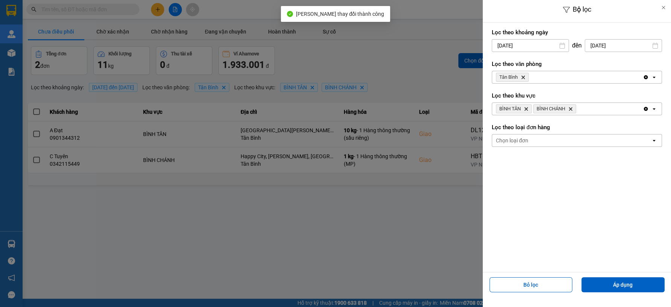
click at [527, 46] on input "[DATE]" at bounding box center [530, 46] width 76 height 12
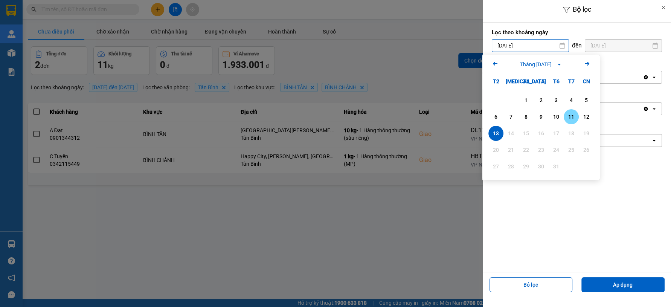
click at [589, 114] on div "12" at bounding box center [586, 116] width 11 height 9
type input "[DATE]"
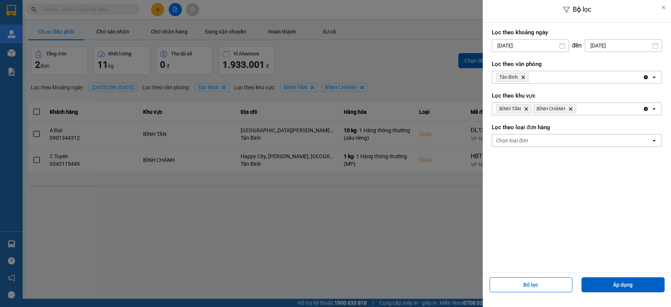
click at [583, 109] on div "BÌNH TÂN Delete BÌNH CHÁNH Delete" at bounding box center [567, 109] width 151 height 12
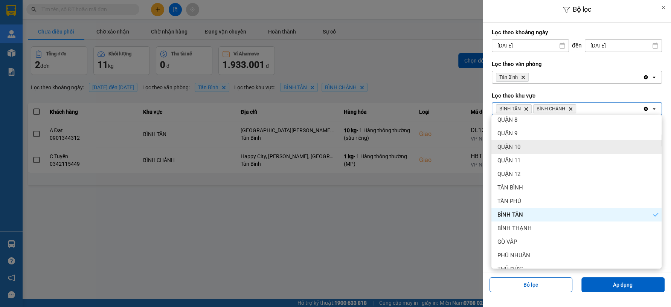
scroll to position [94, 0]
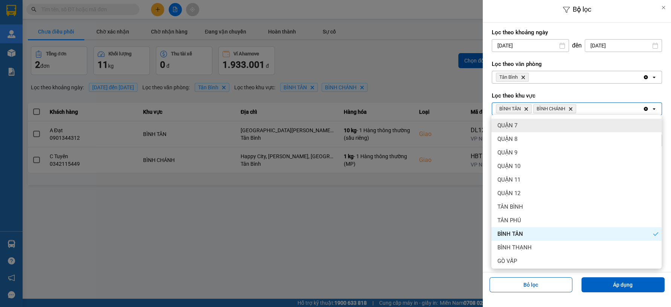
click at [527, 125] on div "QUẬN 7" at bounding box center [576, 126] width 170 height 14
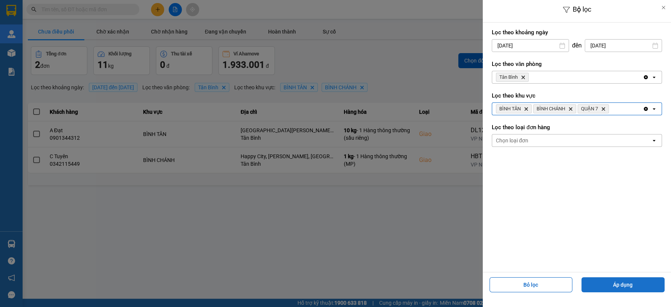
click at [596, 283] on button "Áp dụng" at bounding box center [622, 284] width 83 height 15
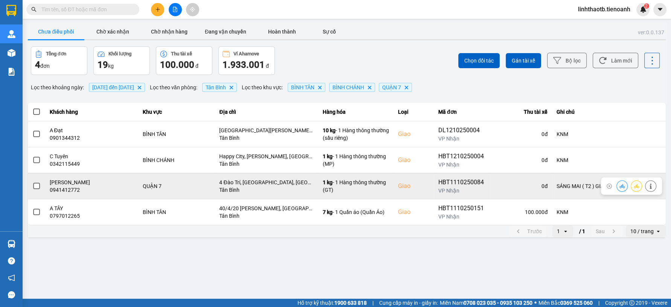
click at [33, 185] on span at bounding box center [36, 186] width 7 height 7
click at [32, 182] on input "checkbox" at bounding box center [32, 182] width 0 height 0
click at [620, 187] on icon at bounding box center [621, 185] width 5 height 5
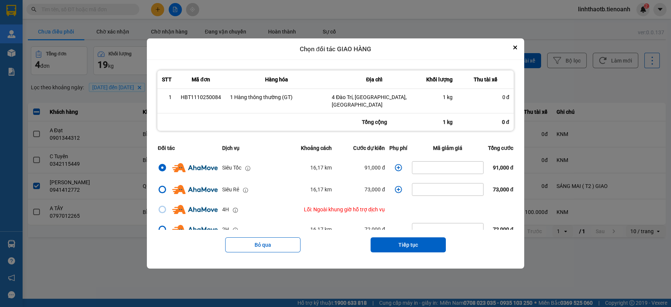
click at [398, 241] on button "Tiếp tục" at bounding box center [408, 244] width 75 height 15
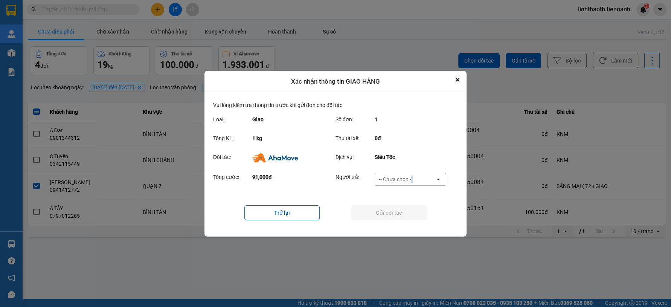
click at [412, 176] on div "-- Chưa chọn --" at bounding box center [396, 179] width 34 height 8
click at [392, 220] on span "Ví Ahamove" at bounding box center [395, 222] width 31 height 8
click at [395, 214] on button "Gửi đối tác" at bounding box center [388, 212] width 75 height 15
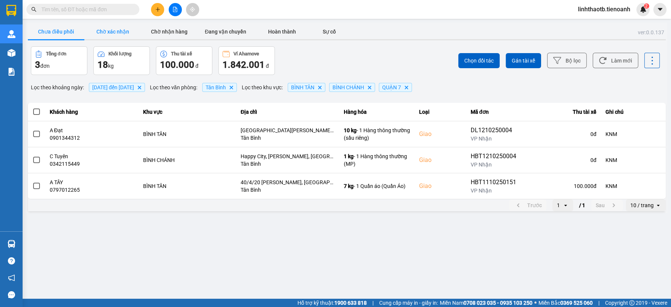
click at [126, 31] on button "Chờ xác nhận" at bounding box center [112, 31] width 56 height 15
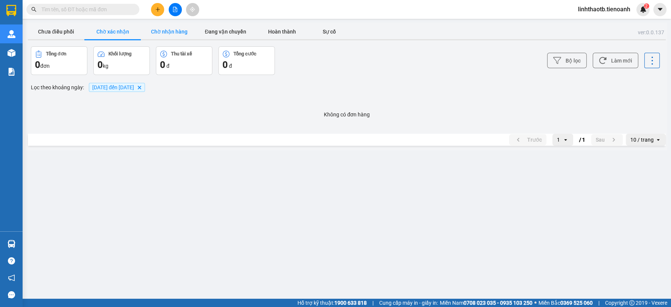
click at [175, 27] on button "Chờ nhận hàng" at bounding box center [169, 31] width 56 height 15
